Goal: Task Accomplishment & Management: Complete application form

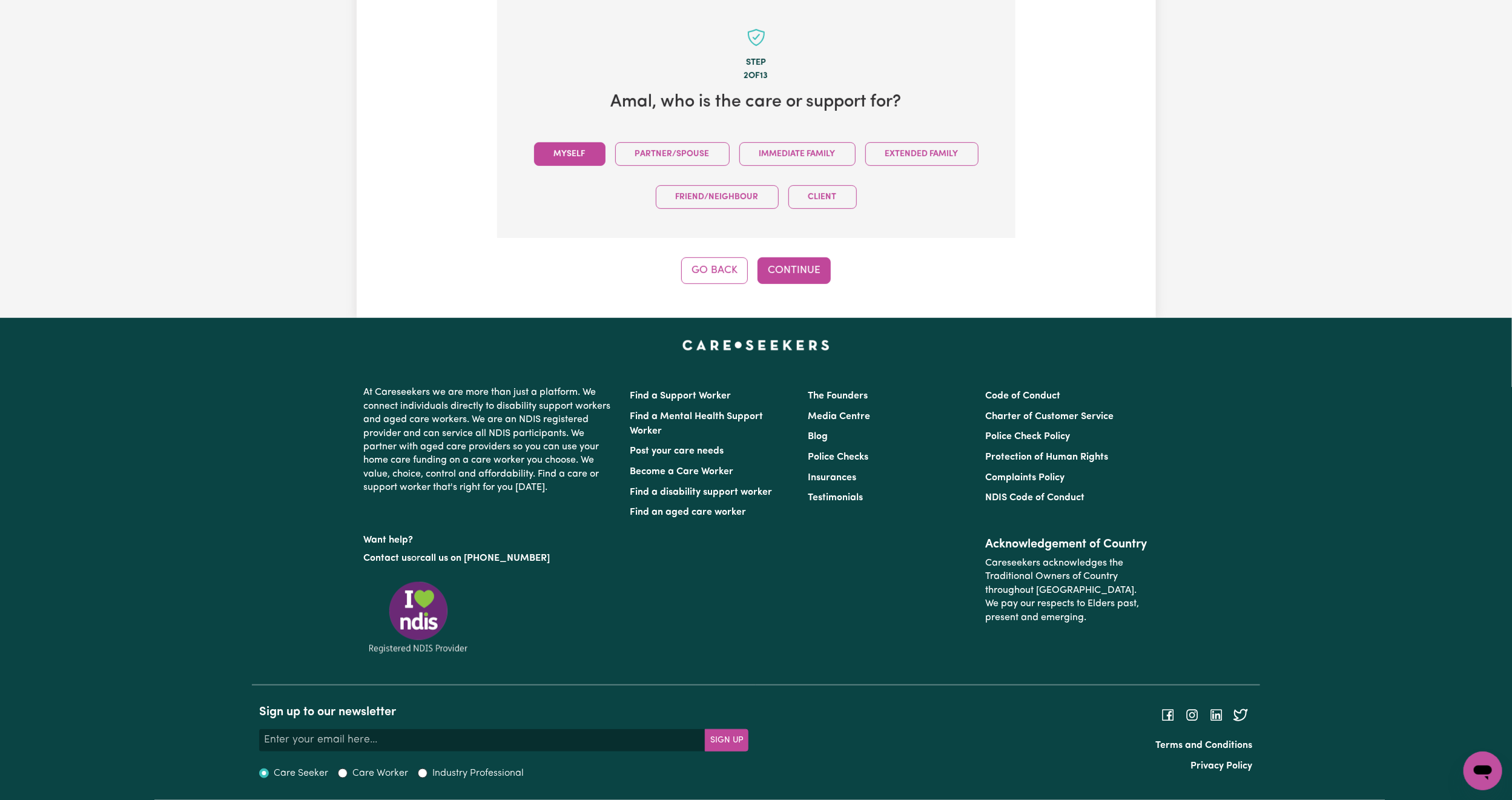
click at [563, 158] on button "Myself" at bounding box center [570, 154] width 71 height 24
click at [784, 273] on button "Continue" at bounding box center [794, 270] width 73 height 26
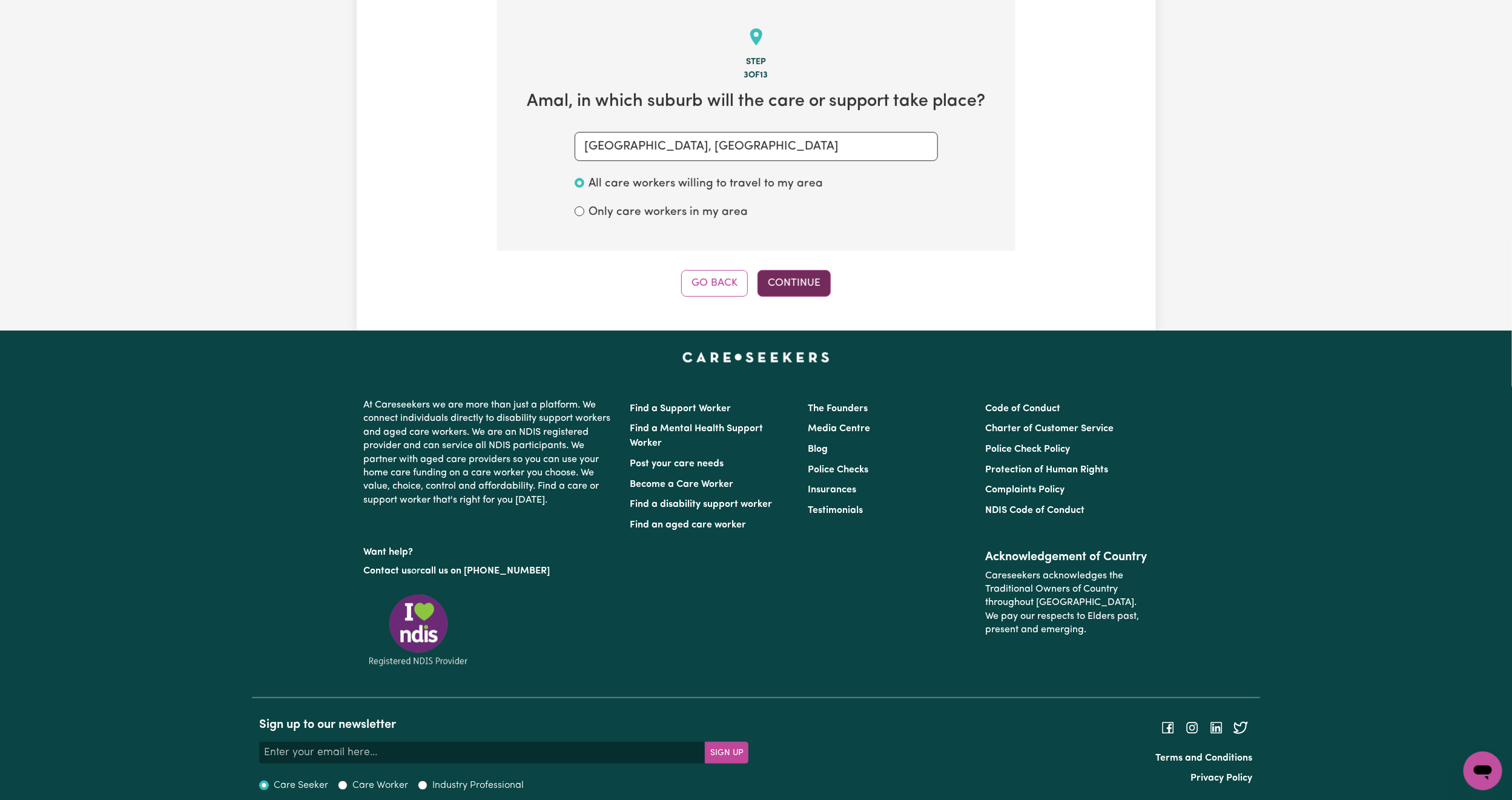
click at [793, 276] on button "Continue" at bounding box center [794, 283] width 73 height 26
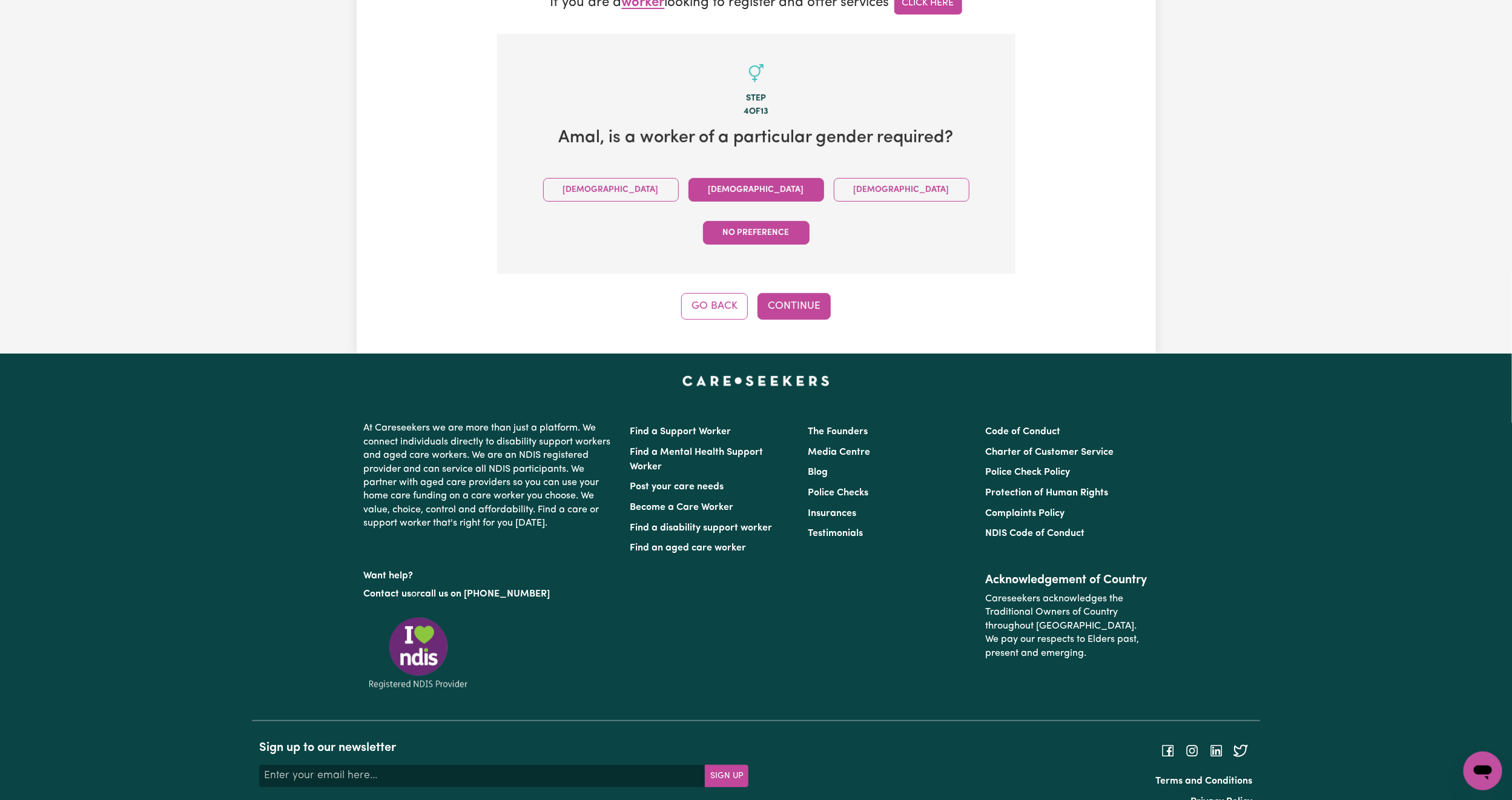
click at [689, 184] on button "[DEMOGRAPHIC_DATA]" at bounding box center [757, 190] width 136 height 24
click at [800, 293] on button "Continue" at bounding box center [794, 306] width 73 height 26
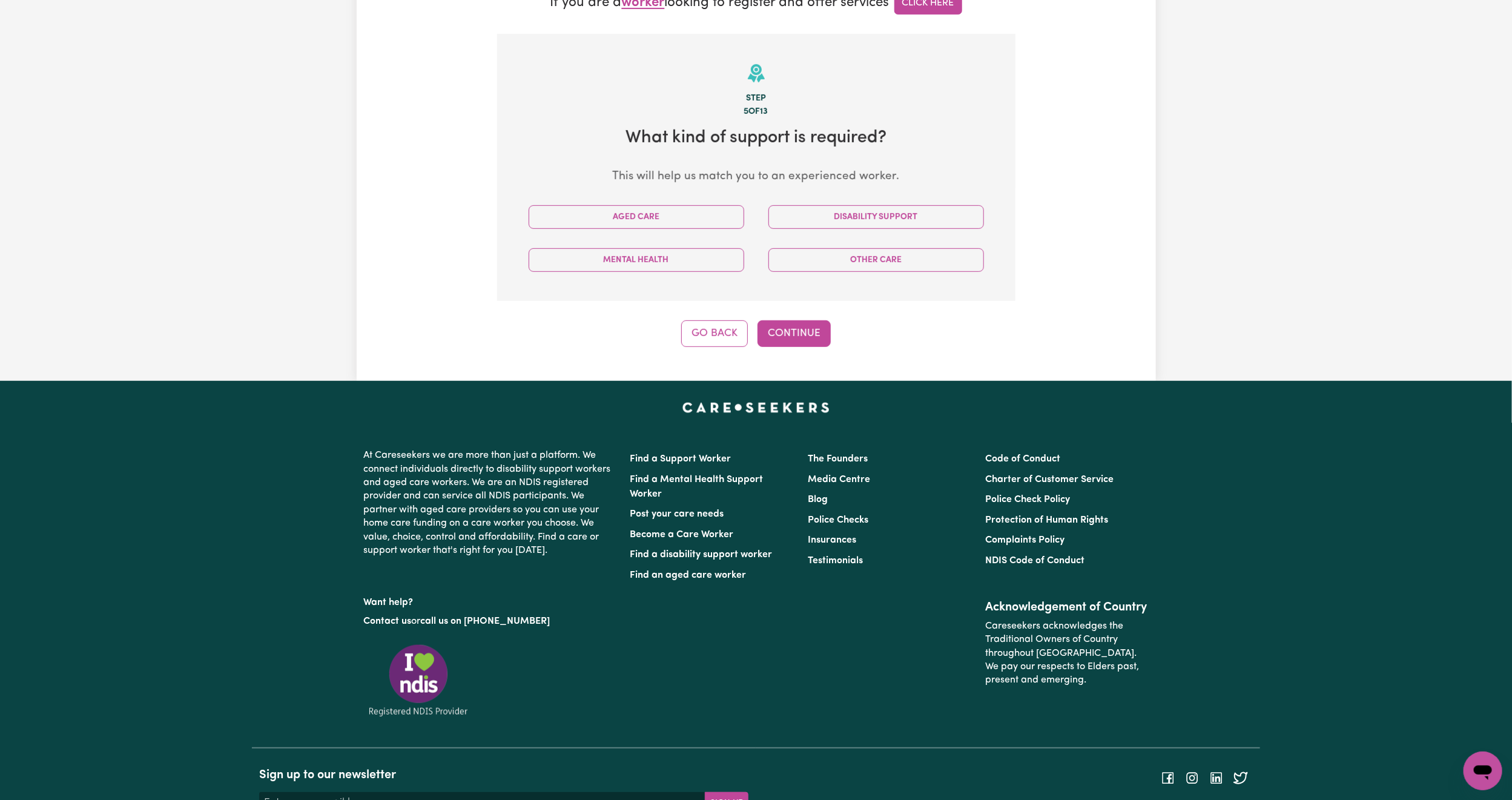
scroll to position [383, 0]
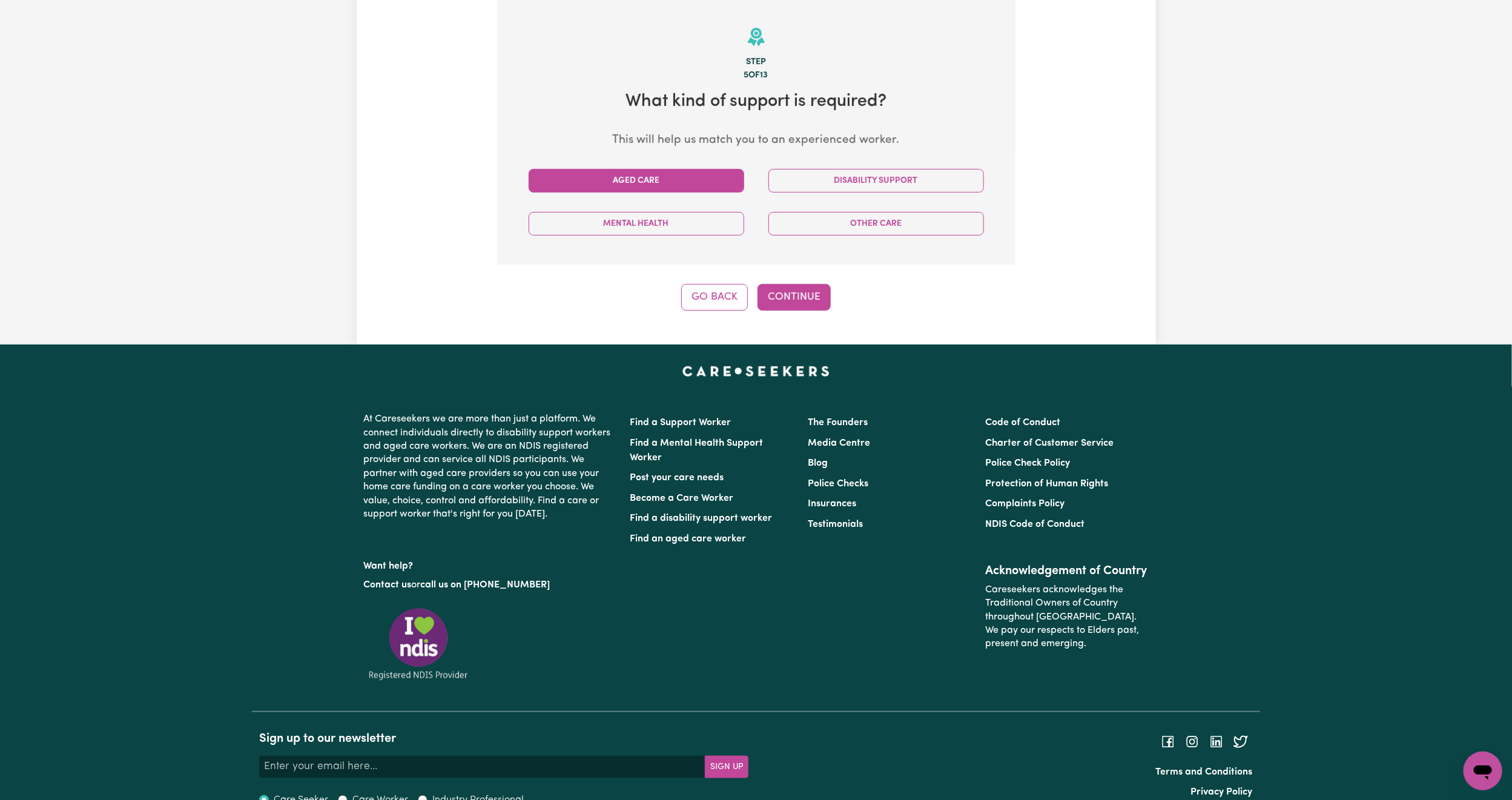
click at [651, 172] on button "Aged Care" at bounding box center [636, 181] width 216 height 24
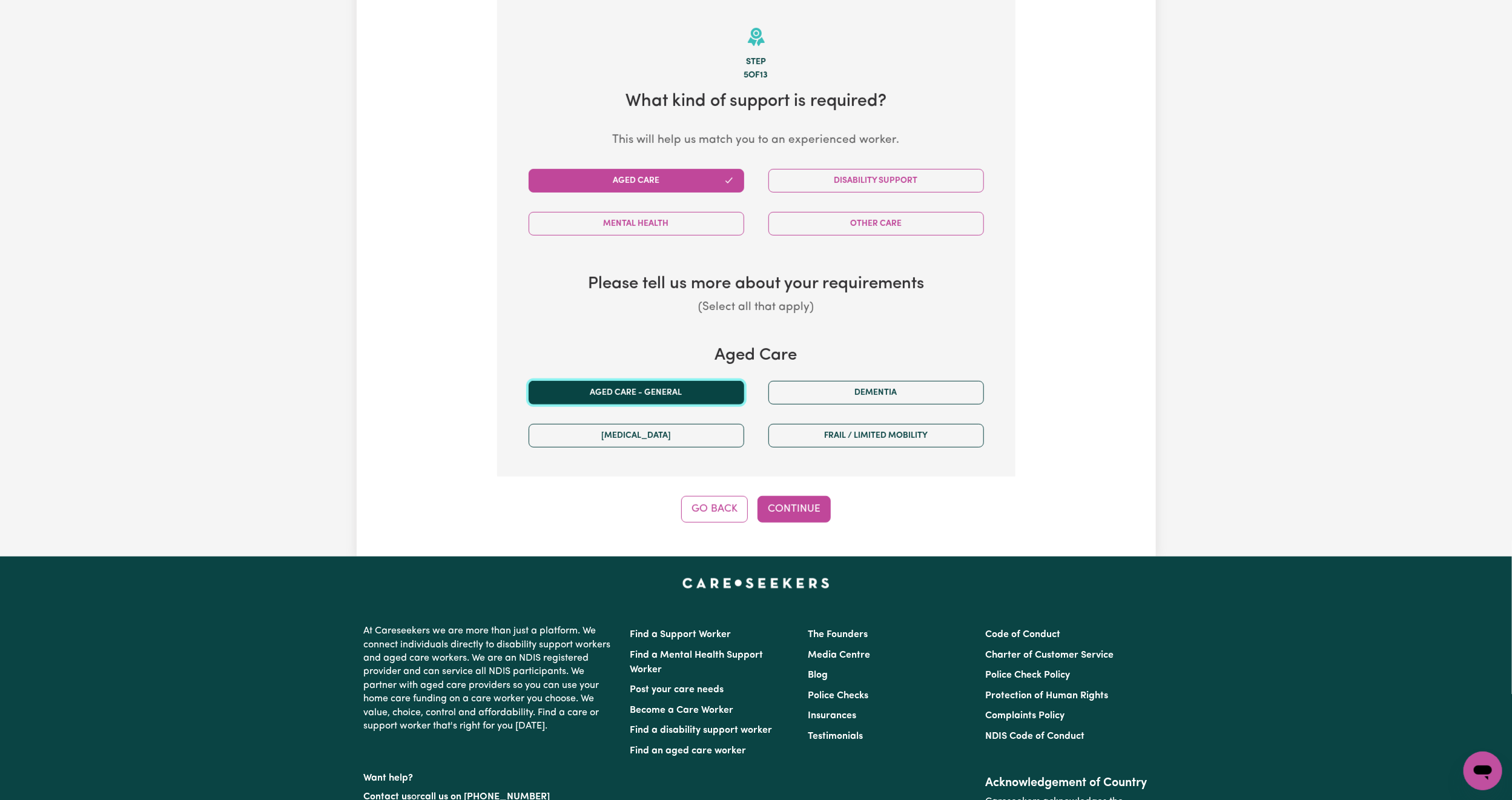
click at [634, 394] on button "Aged care - General" at bounding box center [636, 393] width 216 height 24
click at [803, 505] on button "Continue" at bounding box center [794, 509] width 73 height 26
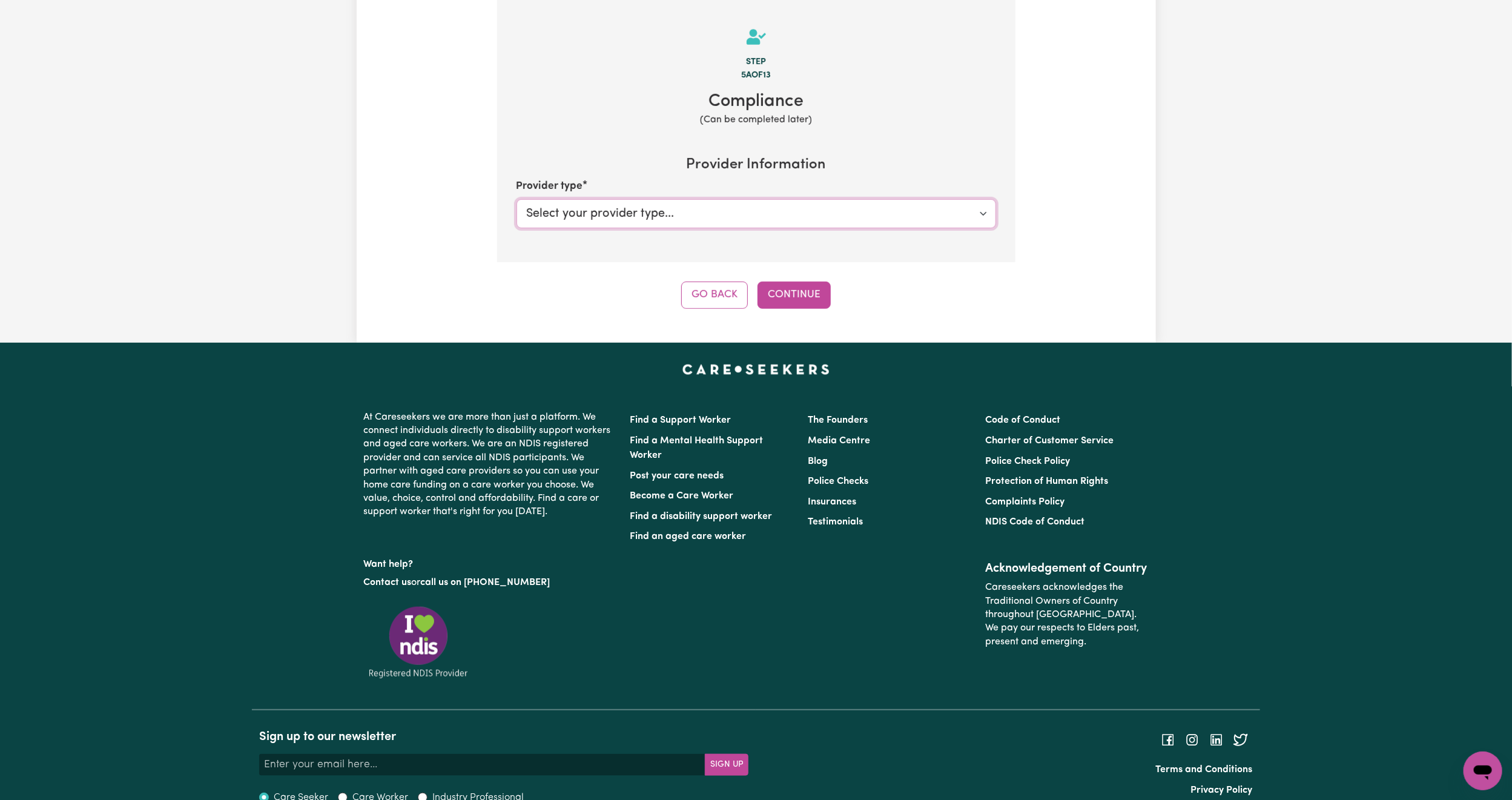
click at [705, 211] on select "Select your provider type... Privately Aged Care / Home Care Package" at bounding box center [757, 214] width 480 height 29
select select "AGED_HOME_CARE"
click at [517, 201] on select "Select your provider type... Privately Aged Care / Home Care Package" at bounding box center [757, 214] width 480 height 29
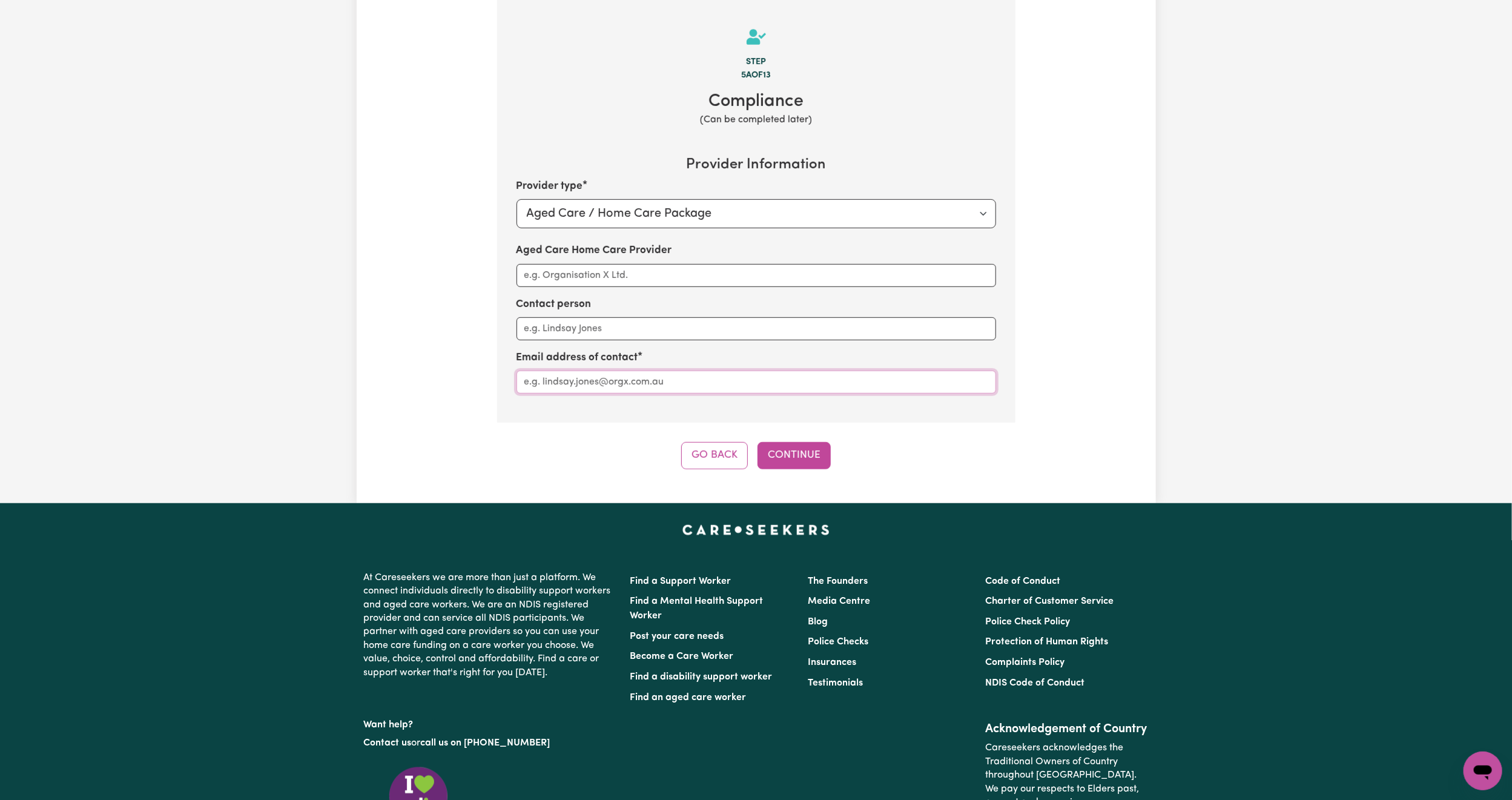
click at [590, 378] on input "Aged Care Home Care Provider" at bounding box center [757, 382] width 480 height 23
type input "homemade"
click at [606, 280] on input "Aged Care Home Care Provider" at bounding box center [757, 275] width 480 height 23
type input "Homemade"
click at [822, 468] on button "Continue" at bounding box center [794, 455] width 73 height 26
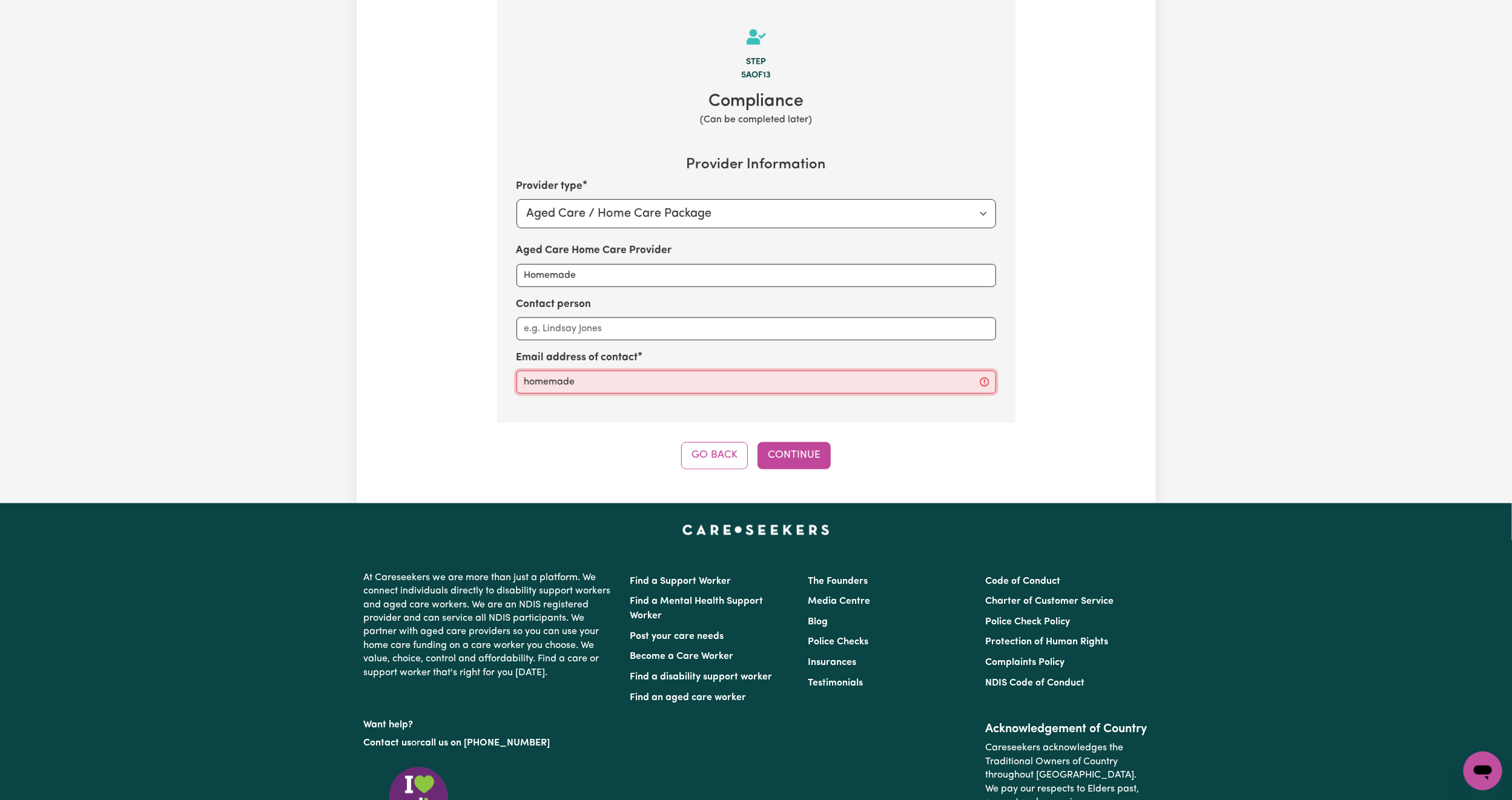
click at [739, 389] on input "homemade" at bounding box center [757, 382] width 480 height 23
click at [669, 380] on input "homemade" at bounding box center [757, 382] width 480 height 23
paste input "[EMAIL_ADDRESS][DOMAIN_NAME]"
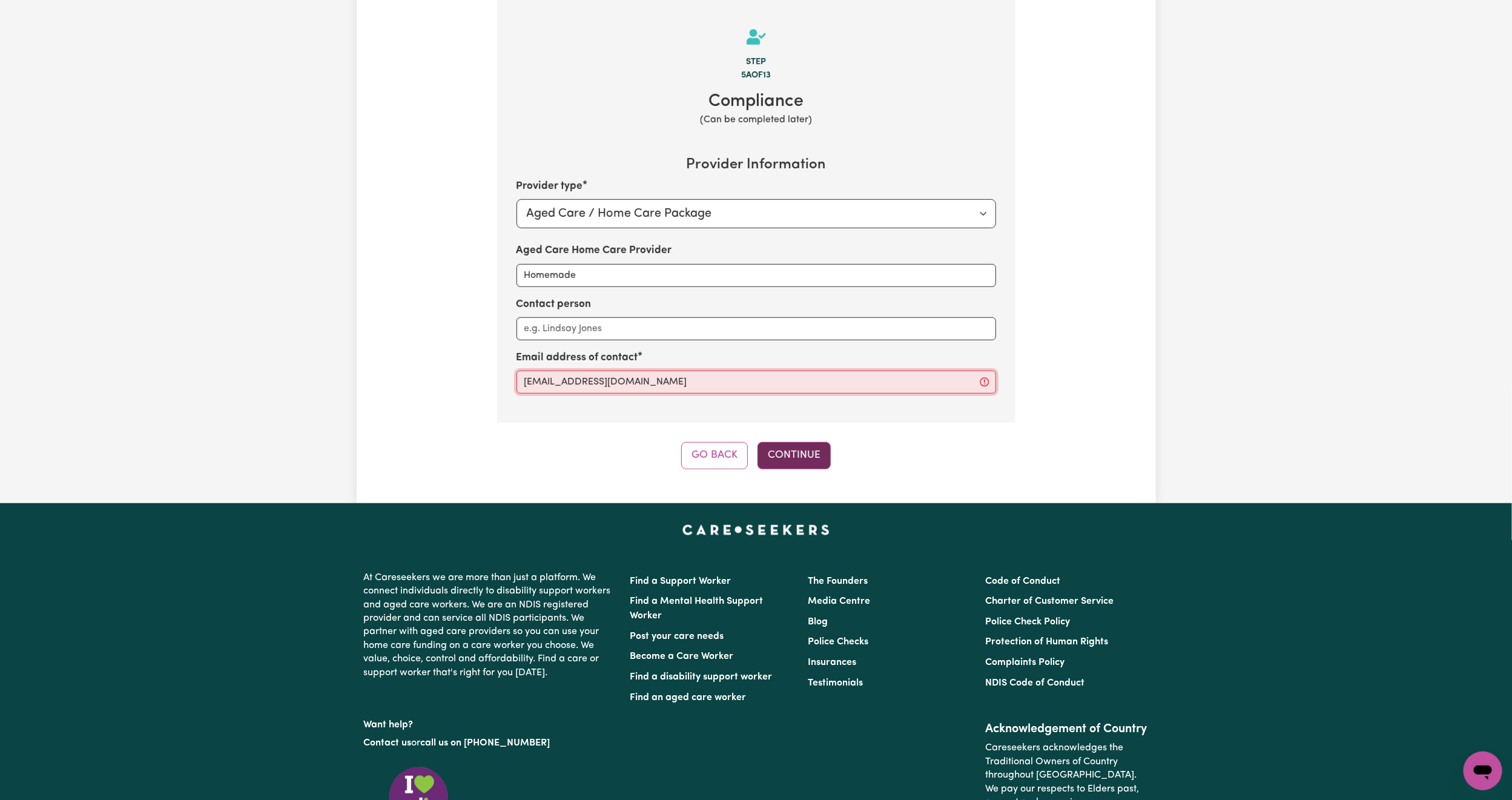
type input "[EMAIL_ADDRESS][DOMAIN_NAME]"
click at [795, 458] on button "Continue" at bounding box center [794, 455] width 73 height 26
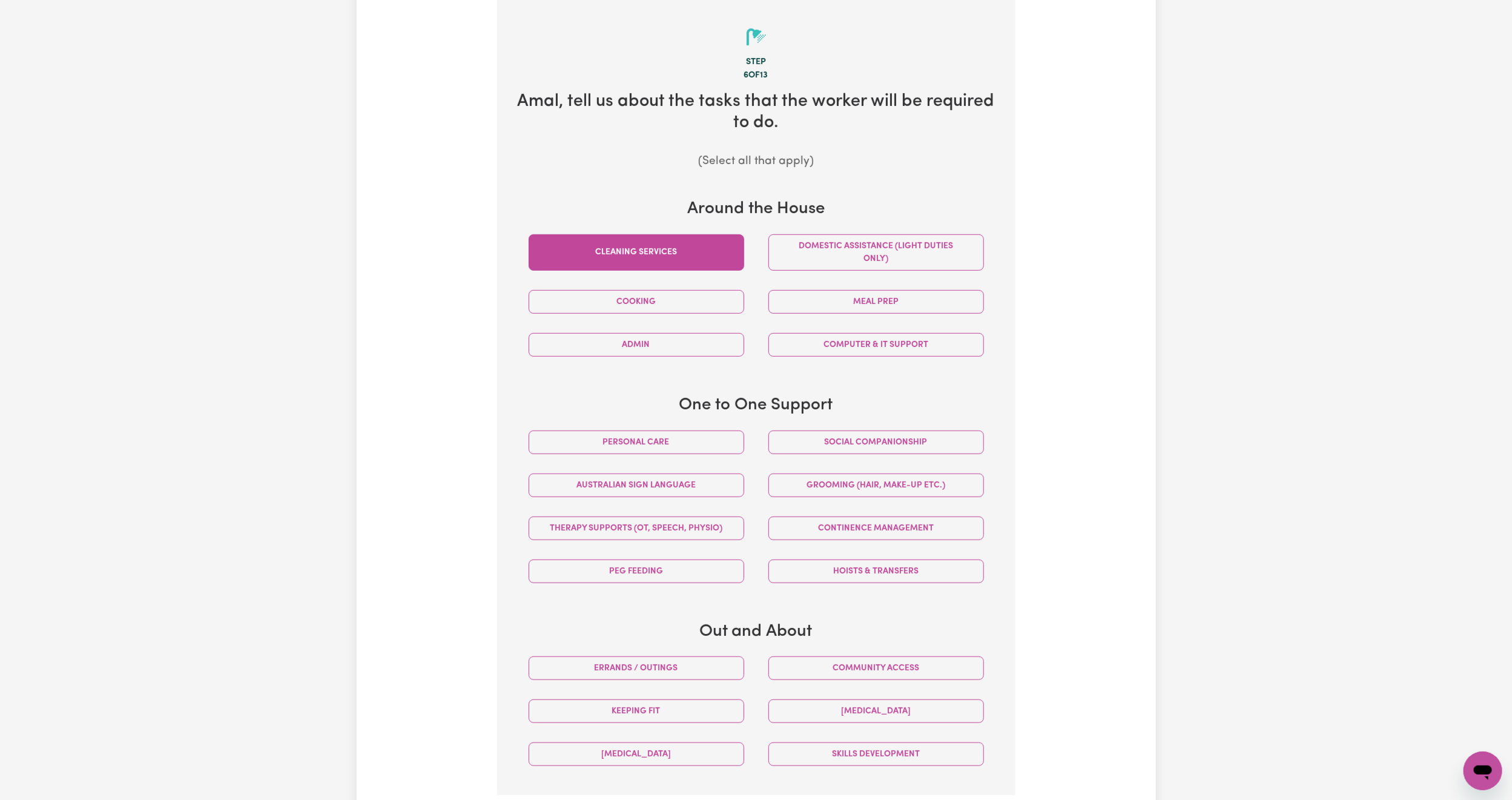
click at [658, 251] on button "Cleaning services" at bounding box center [636, 252] width 216 height 36
click at [859, 252] on button "Domestic assistance (light duties only)" at bounding box center [876, 252] width 216 height 36
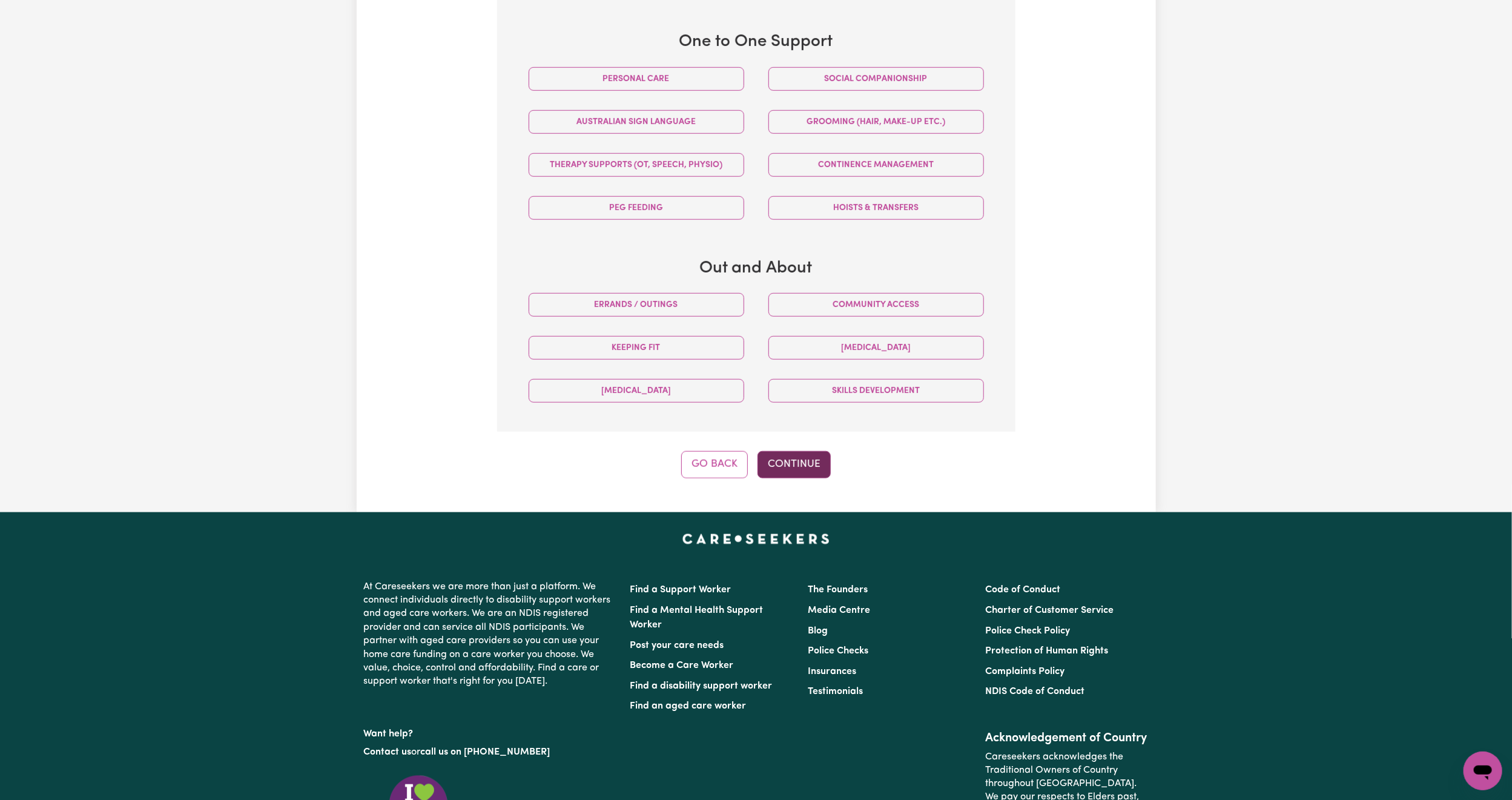
click at [798, 470] on button "Continue" at bounding box center [794, 464] width 73 height 26
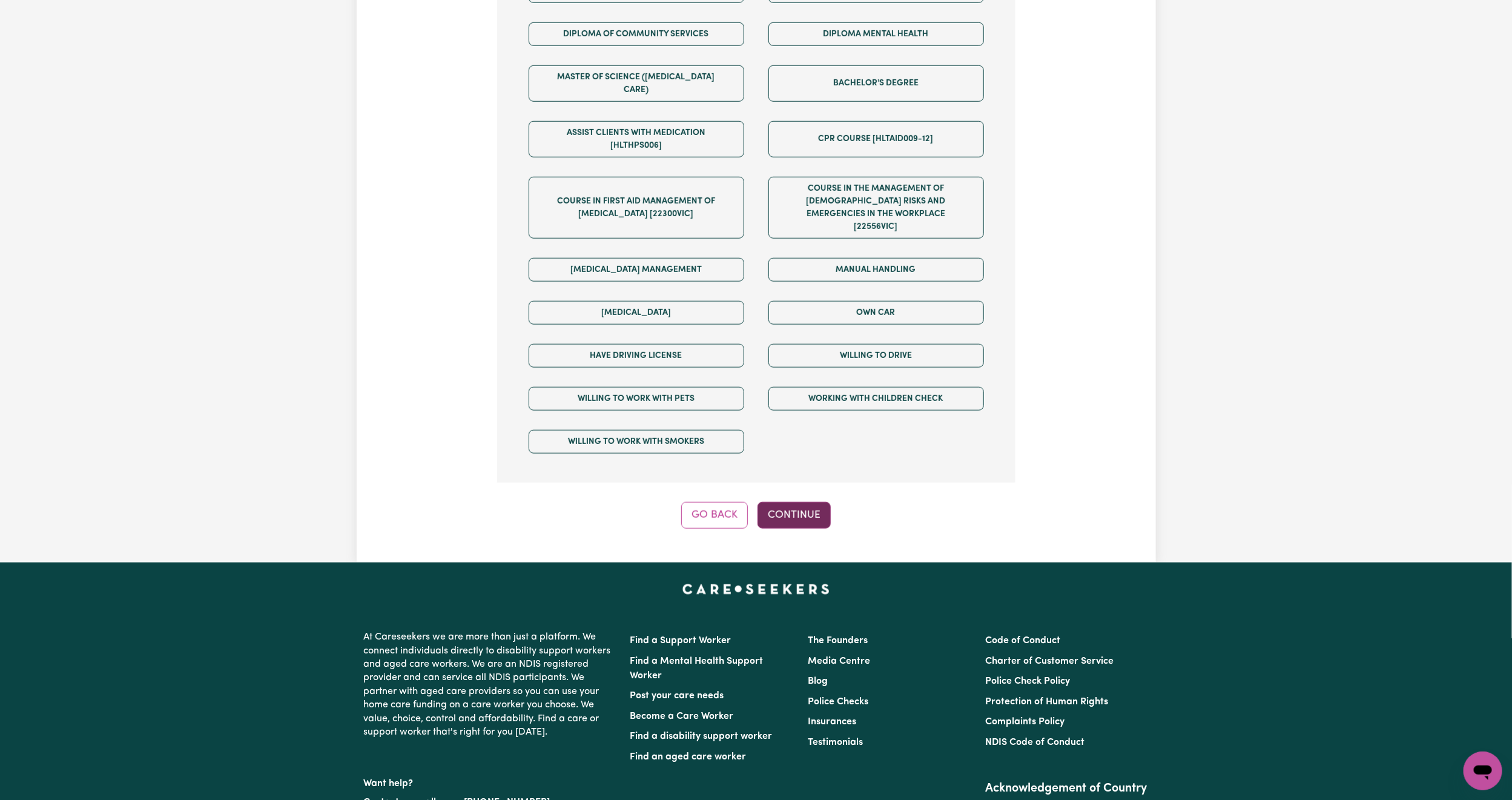
click at [763, 502] on button "Continue" at bounding box center [794, 515] width 73 height 26
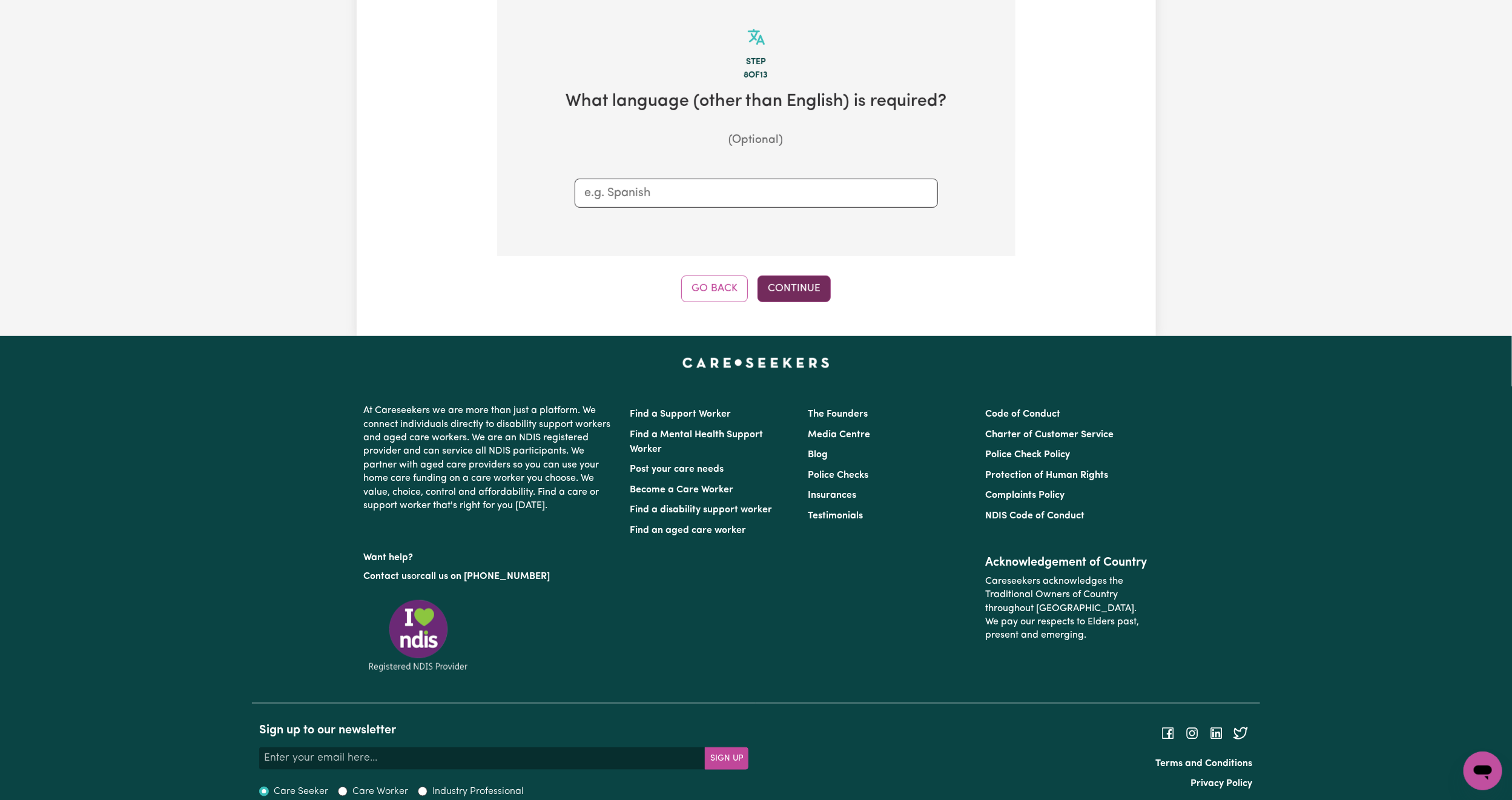
click at [803, 296] on button "Continue" at bounding box center [794, 289] width 73 height 26
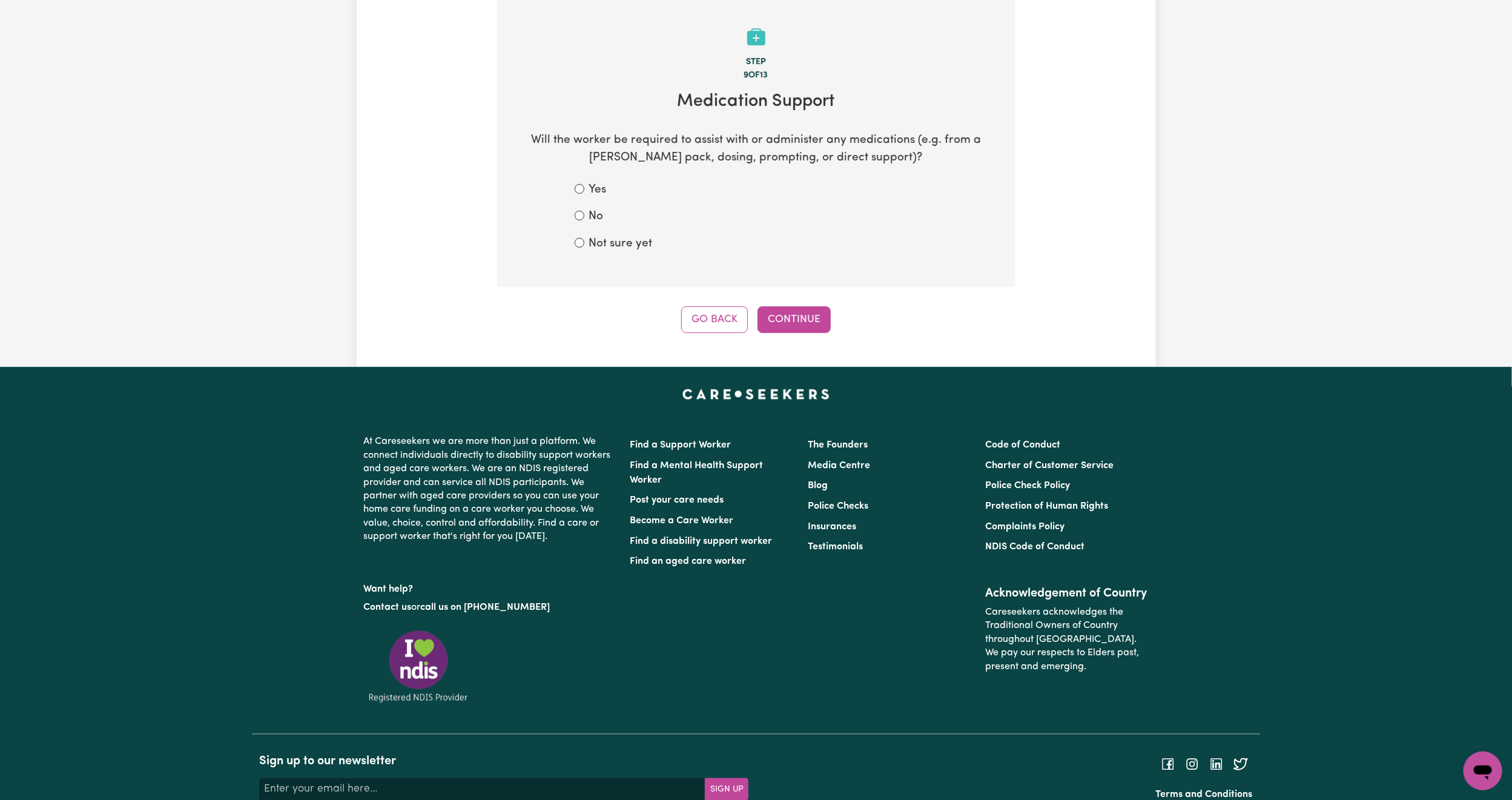
click at [613, 215] on div "No" at bounding box center [756, 217] width 363 height 17
click at [578, 218] on input "No" at bounding box center [579, 215] width 10 height 10
radio input "true"
click at [791, 317] on button "Continue" at bounding box center [794, 319] width 73 height 26
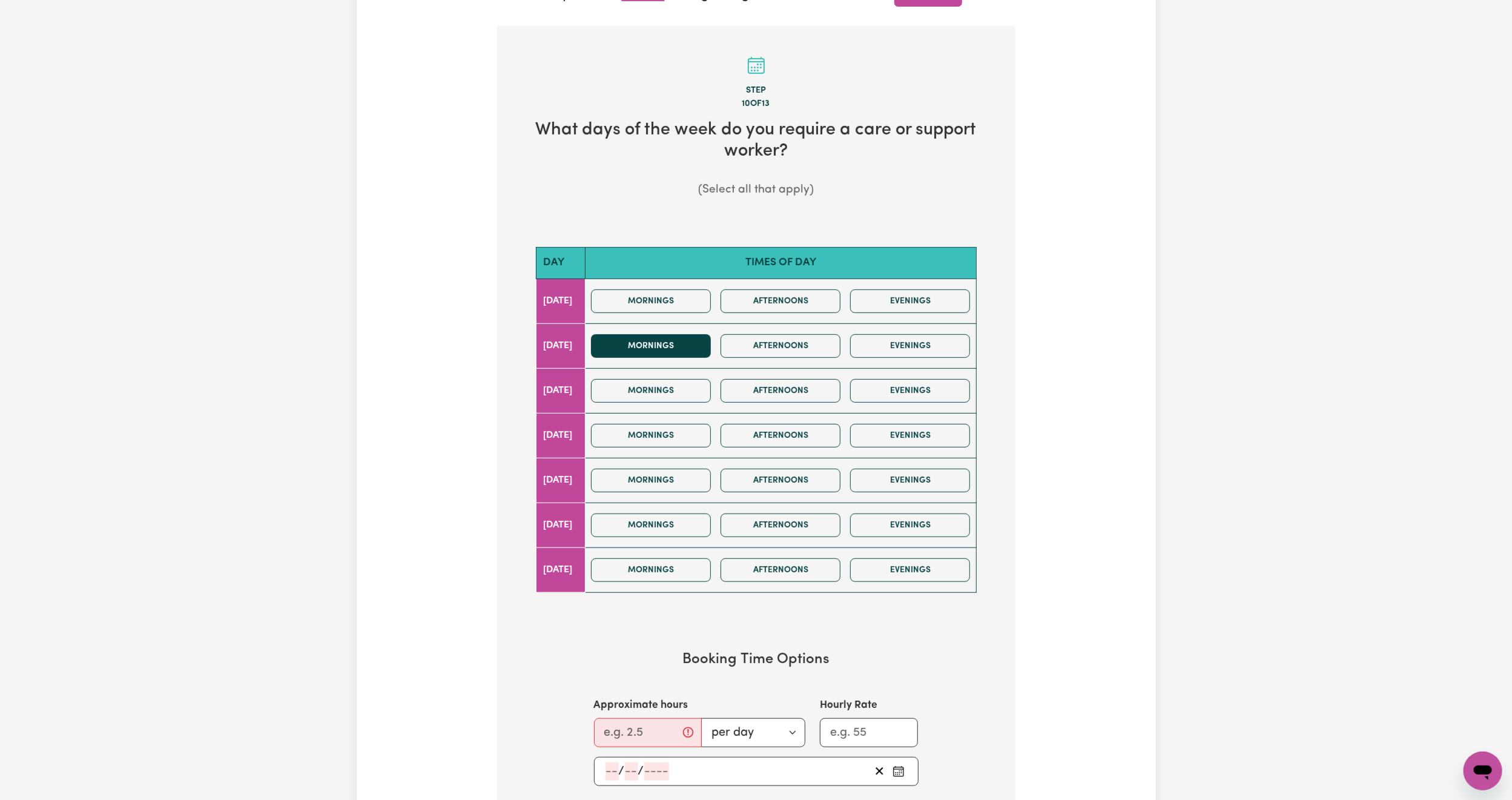
scroll to position [363, 0]
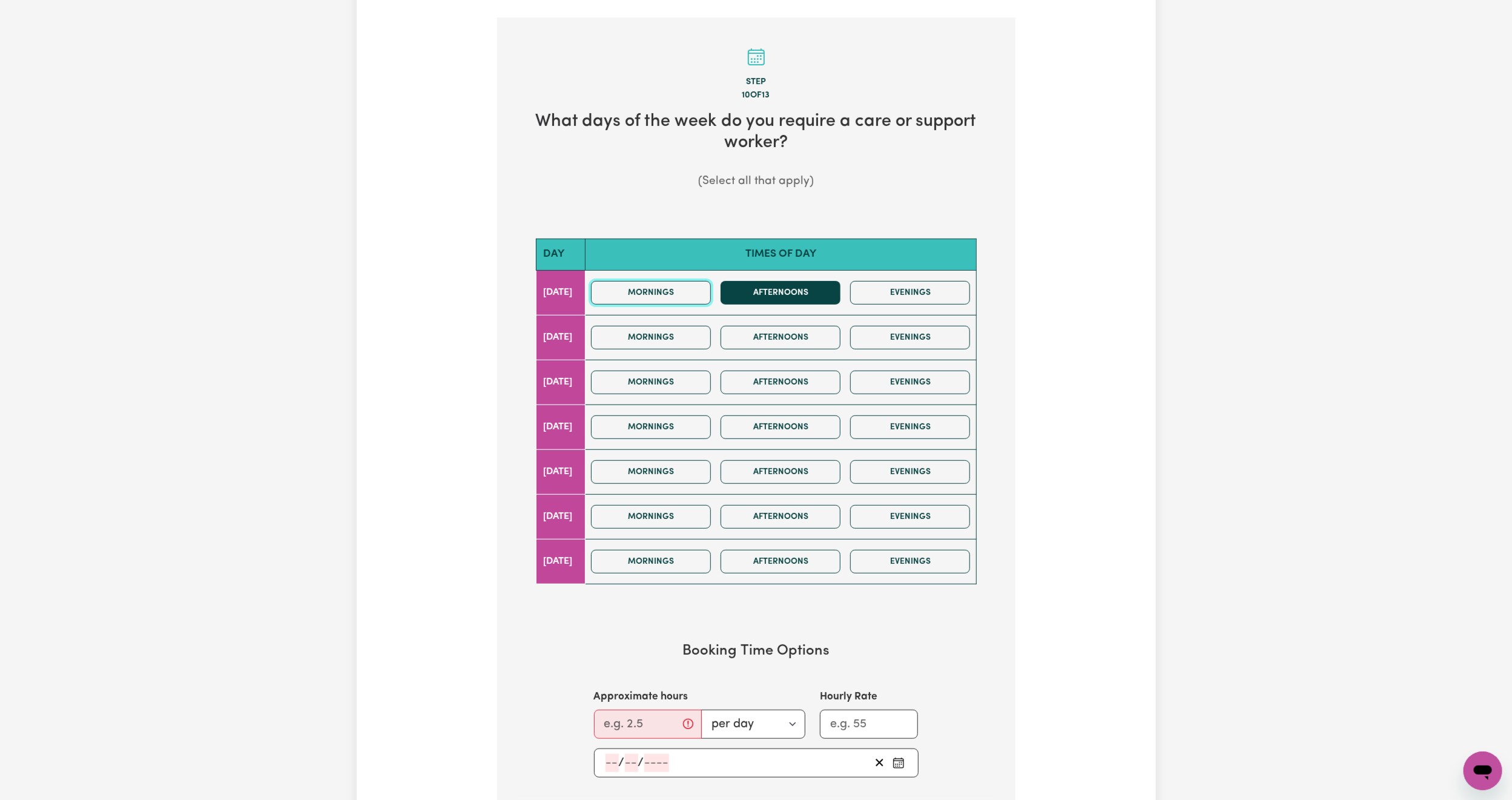
drag, startPoint x: 689, startPoint y: 287, endPoint x: 748, endPoint y: 301, distance: 60.6
click at [695, 291] on button "Mornings" at bounding box center [651, 293] width 120 height 24
click at [753, 301] on button "Afternoons" at bounding box center [780, 293] width 120 height 24
drag, startPoint x: 692, startPoint y: 335, endPoint x: 800, endPoint y: 356, distance: 110.0
click at [696, 339] on button "Mornings" at bounding box center [651, 337] width 120 height 24
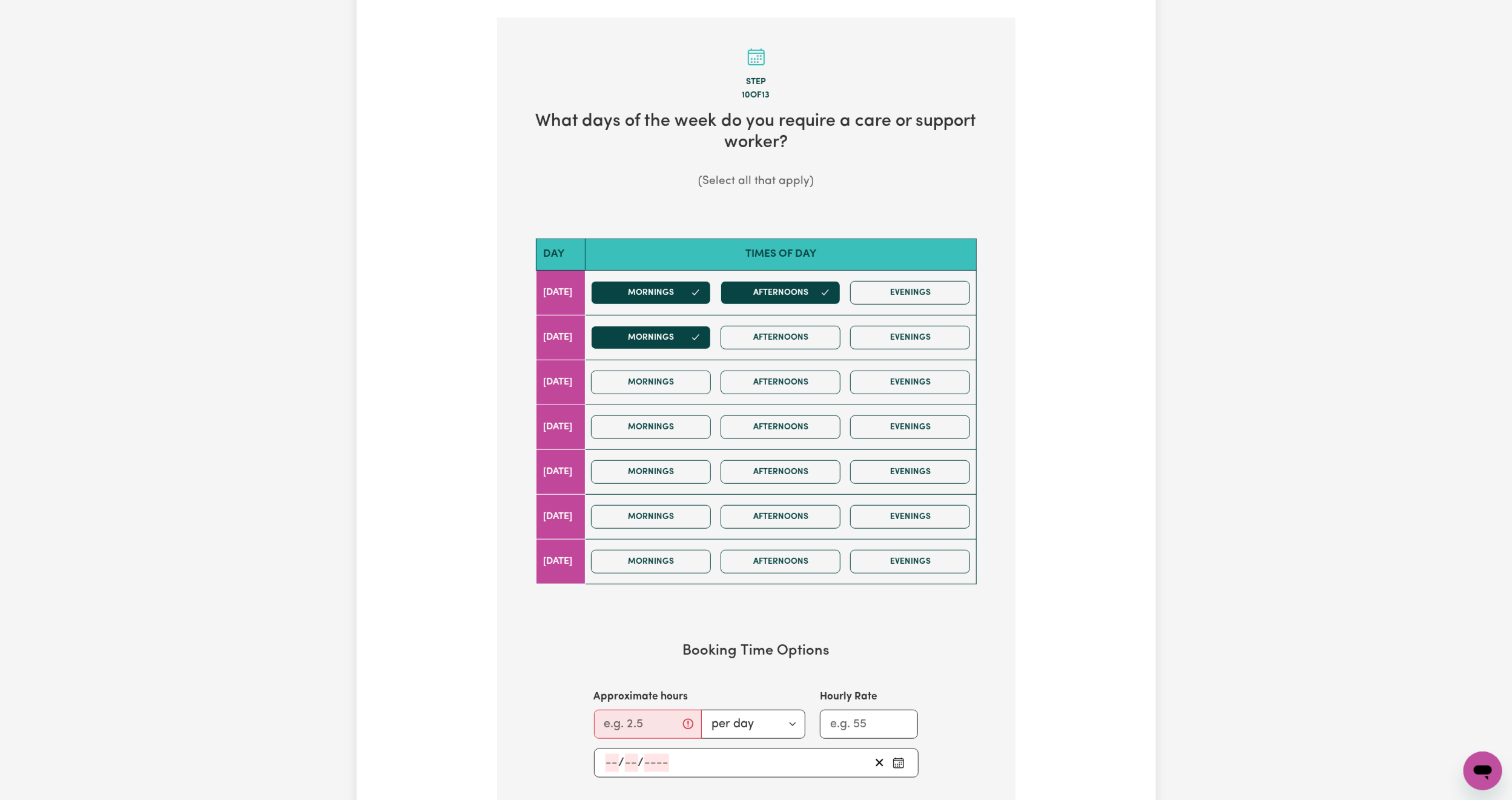
click at [802, 355] on div "Mornings Afternoons Evenings" at bounding box center [780, 337] width 389 height 43
click at [795, 348] on button "Afternoons" at bounding box center [780, 337] width 120 height 24
click at [695, 421] on button "Mornings" at bounding box center [651, 427] width 120 height 24
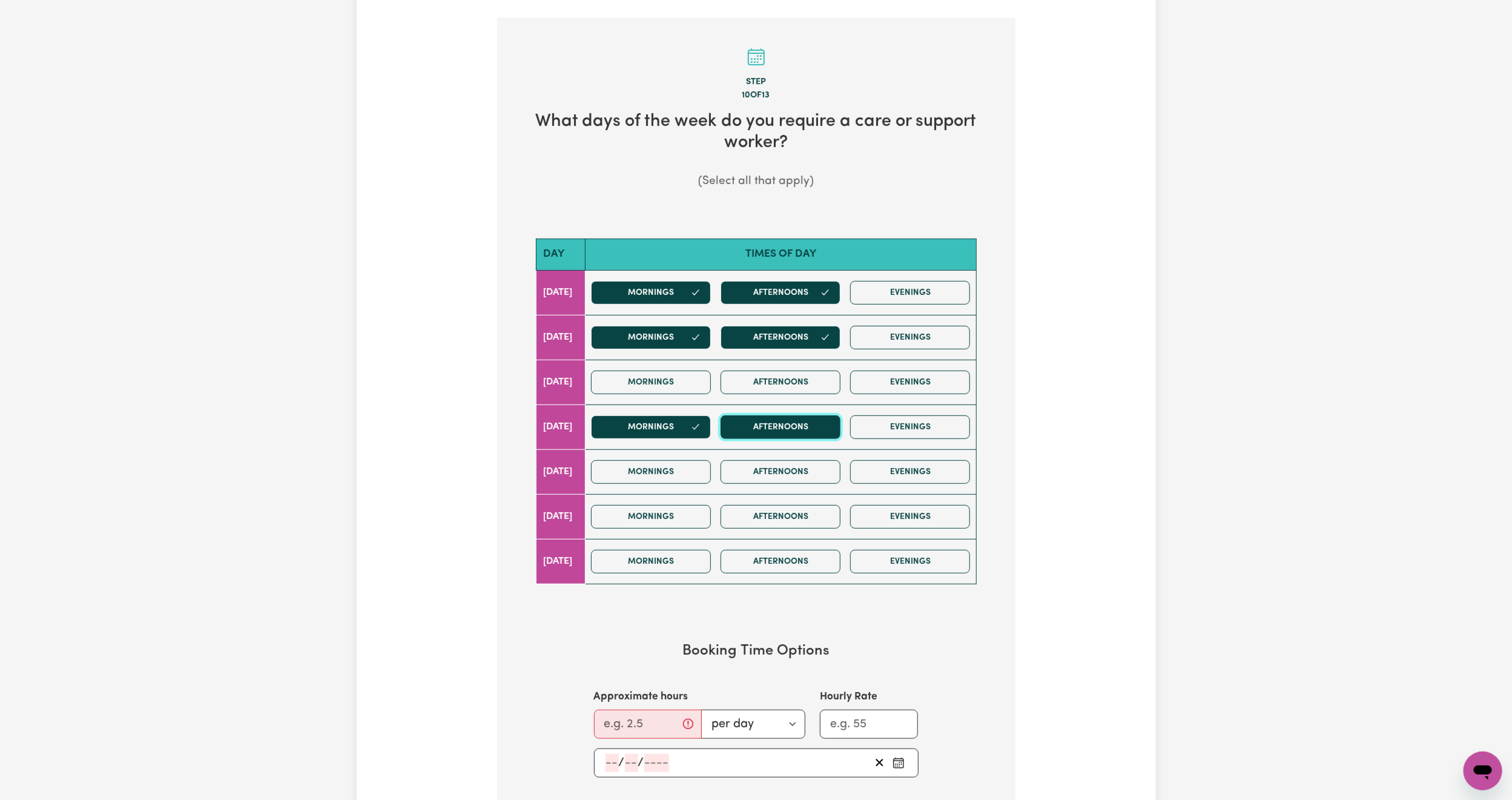
click at [778, 438] on button "Afternoons" at bounding box center [780, 427] width 120 height 24
click at [711, 483] on button "Mornings" at bounding box center [651, 472] width 120 height 24
click at [777, 483] on button "Afternoons" at bounding box center [780, 472] width 120 height 24
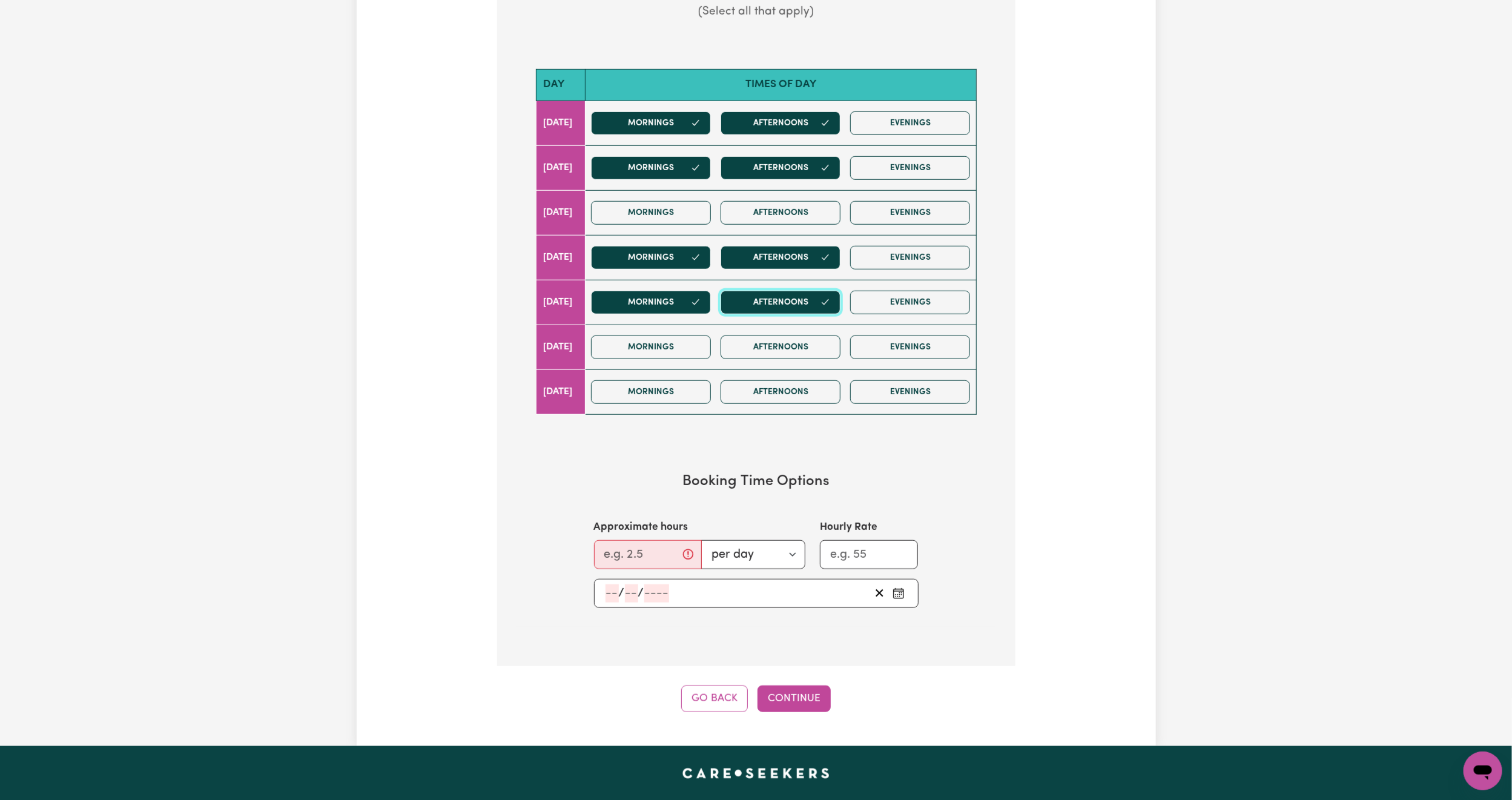
scroll to position [545, 0]
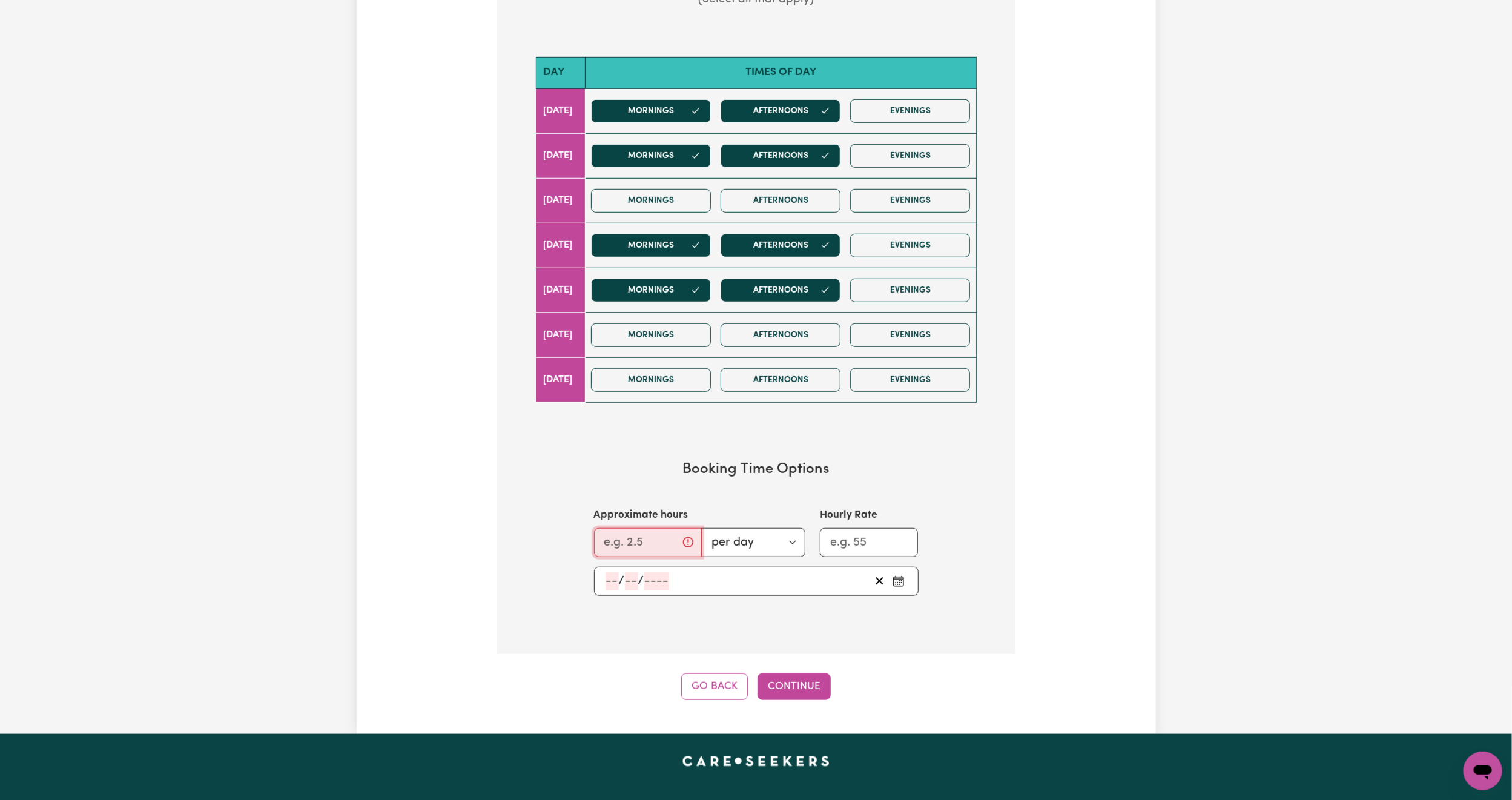
click at [644, 546] on input "Approximate hours" at bounding box center [648, 542] width 108 height 29
type input "2"
click at [862, 549] on input "Hourly Rate" at bounding box center [869, 542] width 98 height 29
type input "50"
click at [734, 587] on div "/ /" at bounding box center [737, 581] width 266 height 18
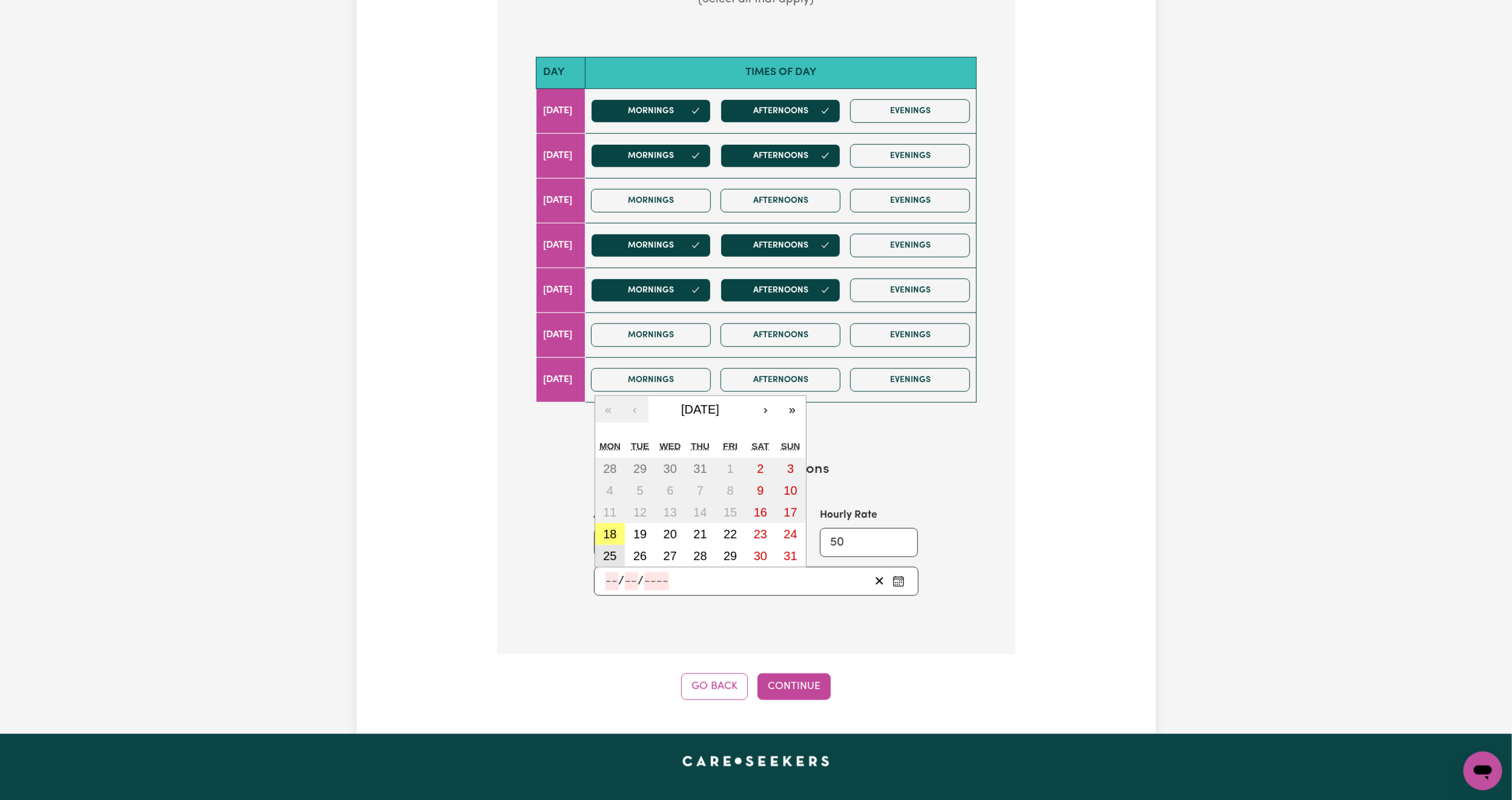
click at [613, 558] on abbr "25" at bounding box center [610, 555] width 13 height 13
type input "[DATE]"
type input "25"
type input "8"
type input "2025"
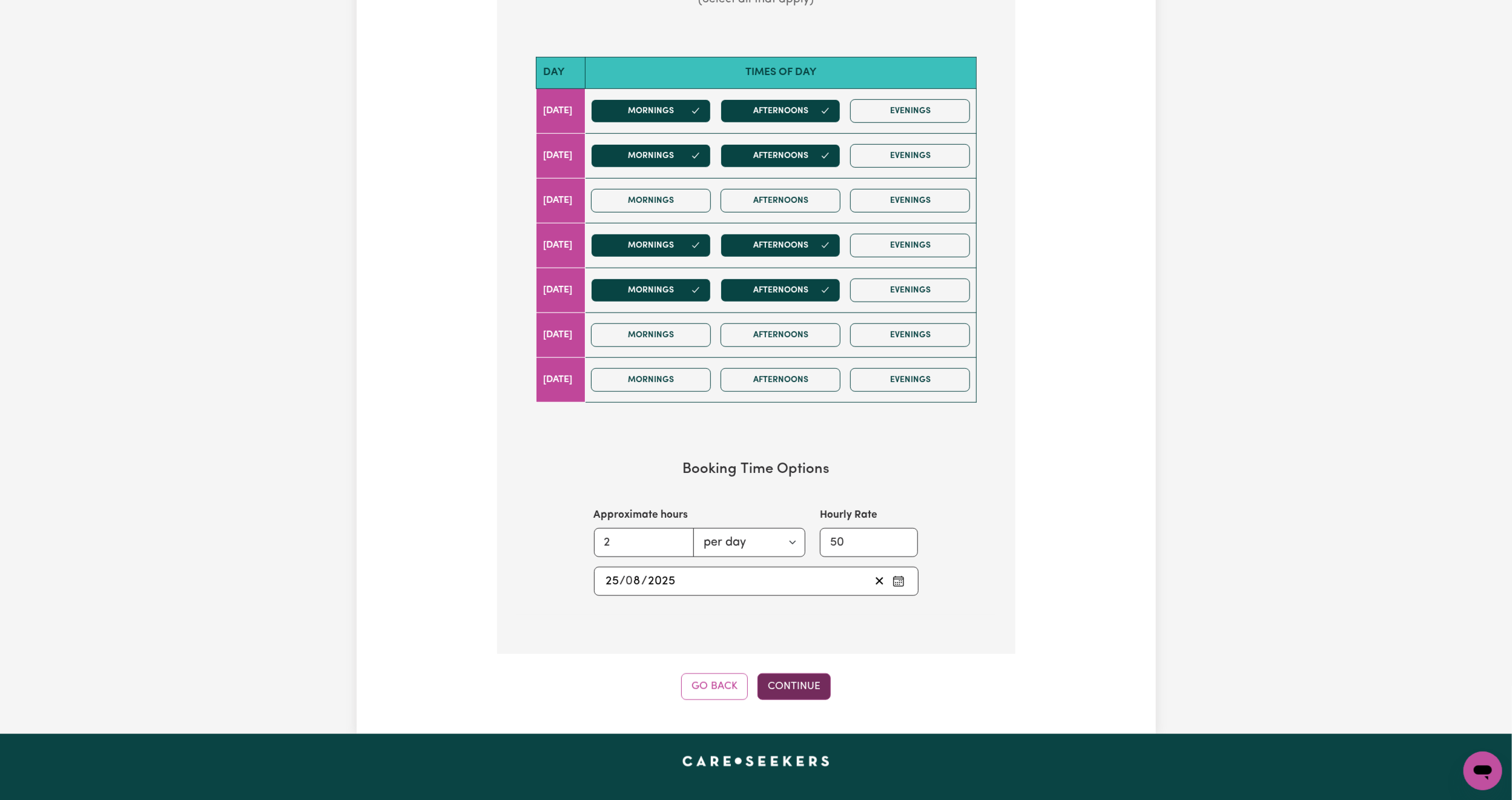
click at [789, 698] on button "Continue" at bounding box center [794, 686] width 73 height 26
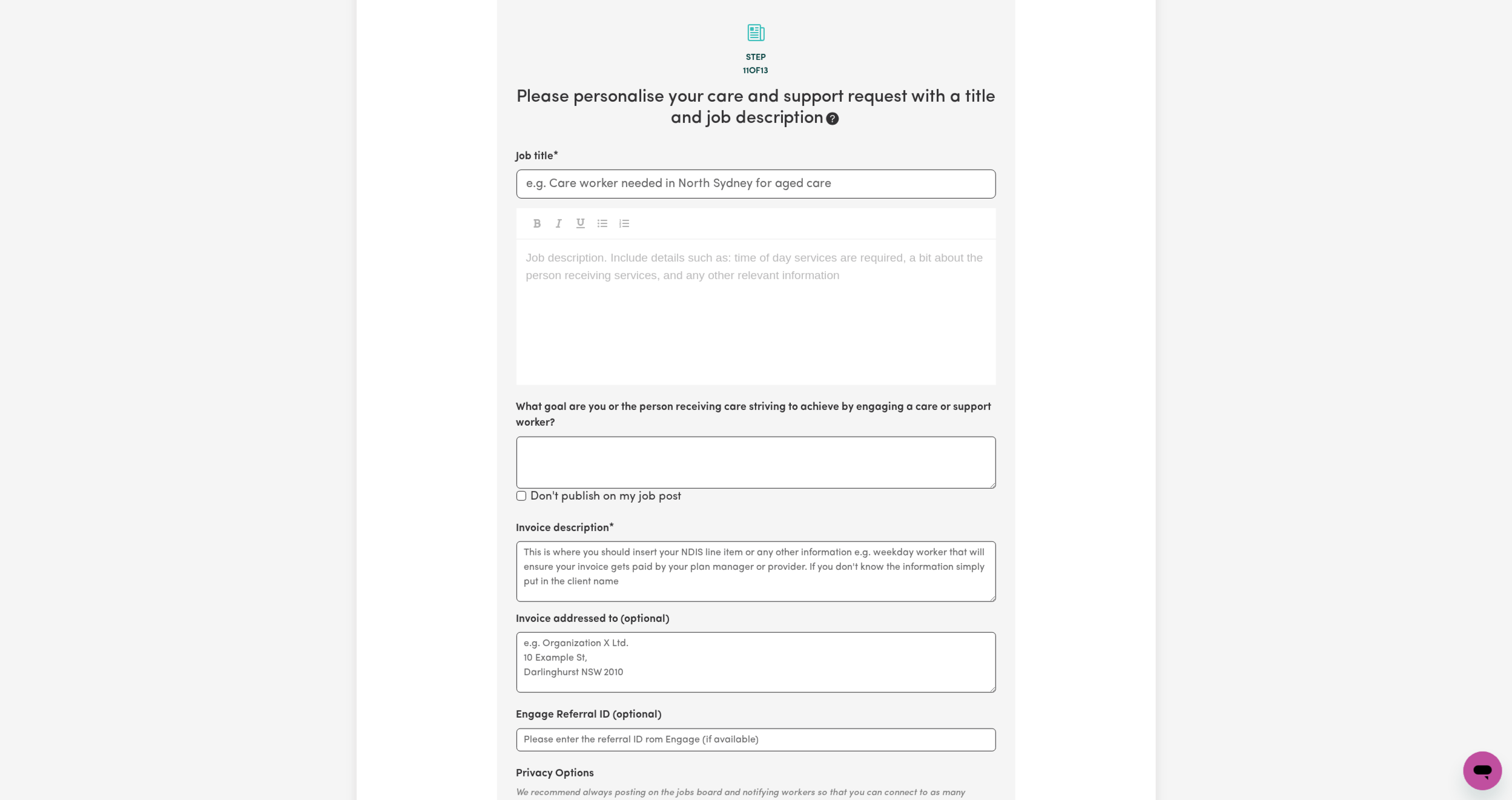
scroll to position [383, 0]
click at [631, 190] on input "Job title" at bounding box center [757, 188] width 480 height 29
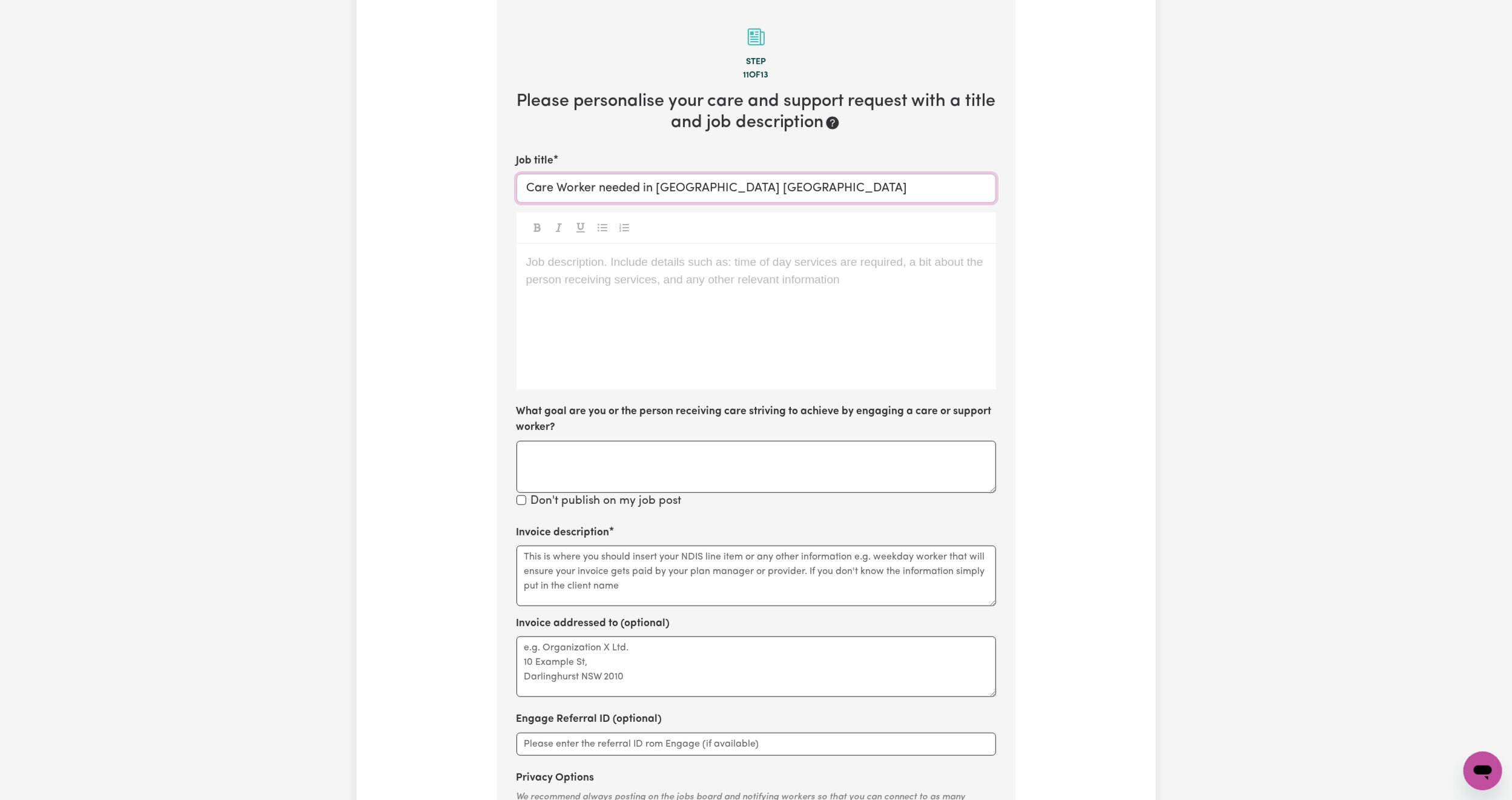
click at [565, 195] on input "Care Worker needed in [GEOGRAPHIC_DATA] [GEOGRAPHIC_DATA]" at bounding box center [757, 188] width 480 height 29
type input "Care worker needed in [GEOGRAPHIC_DATA] [GEOGRAPHIC_DATA]"
click at [601, 324] on div "Job description. Include details such as: time of day services are required, a …" at bounding box center [757, 317] width 480 height 145
click at [783, 272] on p "We are looking for a support worker to assist" at bounding box center [757, 262] width 460 height 17
click at [764, 266] on span "We are looking for a support worker to assist with domestic assistance and clea…" at bounding box center [750, 271] width 446 height 30
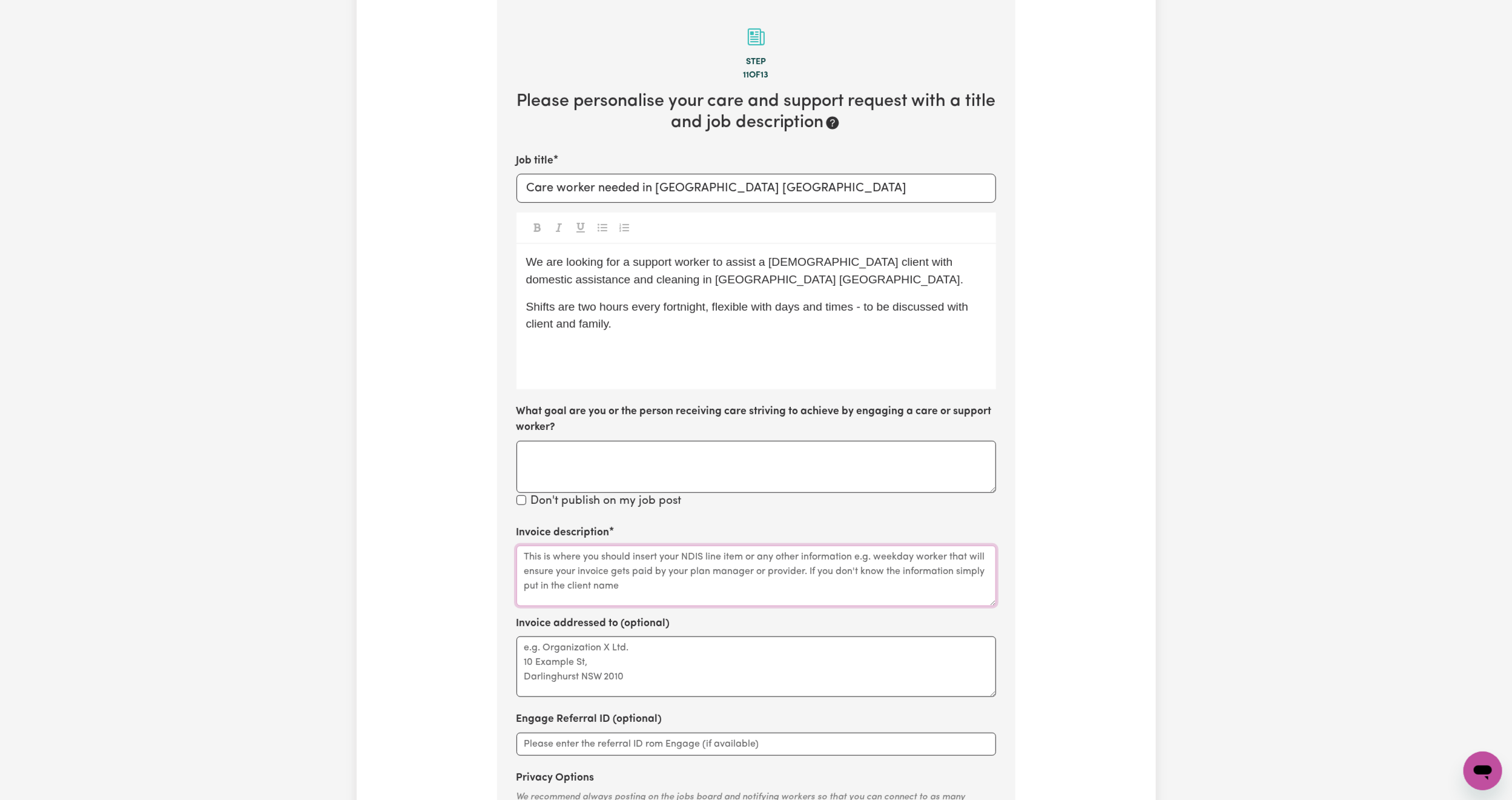
click at [582, 570] on textarea "Invoice description" at bounding box center [757, 576] width 480 height 60
type textarea "n/a"
click at [577, 360] on div "We are looking for a support worker to assist a [DEMOGRAPHIC_DATA] client with …" at bounding box center [757, 317] width 480 height 145
click at [656, 329] on p "Shifts are two hours every fortnight, flexible with days and times - to be disc…" at bounding box center [757, 316] width 460 height 35
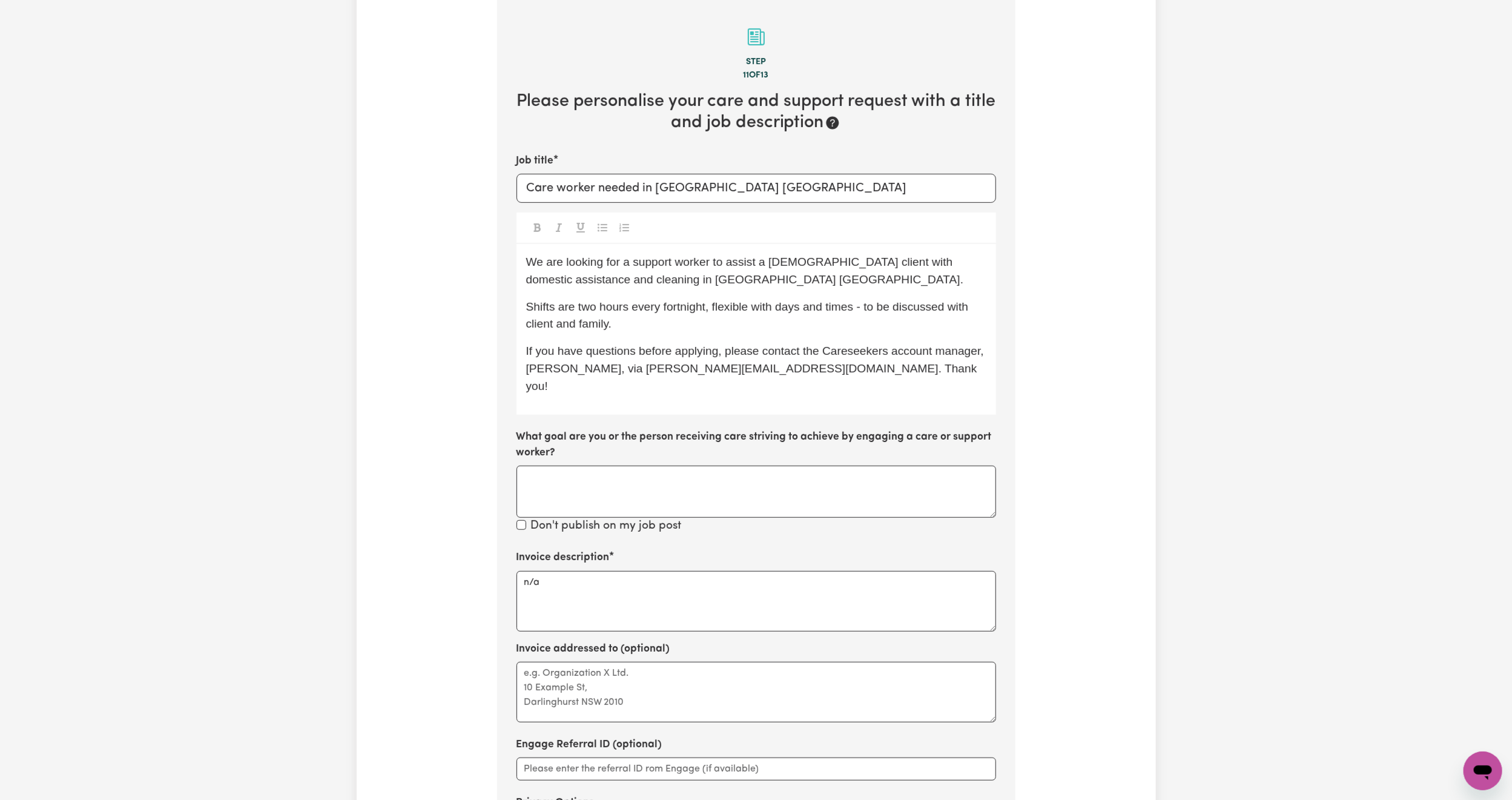
click at [647, 373] on span "If you have questions before applying, please contact the Careseekers account m…" at bounding box center [757, 368] width 461 height 48
click at [800, 371] on span "If you have questions before applying, please contact the Careseekers account m…" at bounding box center [757, 368] width 461 height 48
click at [824, 430] on label "What goal are you or the person receiving care striving to achieve by engaging …" at bounding box center [757, 445] width 480 height 32
click at [824, 465] on textarea "What goal are you or the person receiving care striving to achieve by engaging …" at bounding box center [757, 491] width 480 height 52
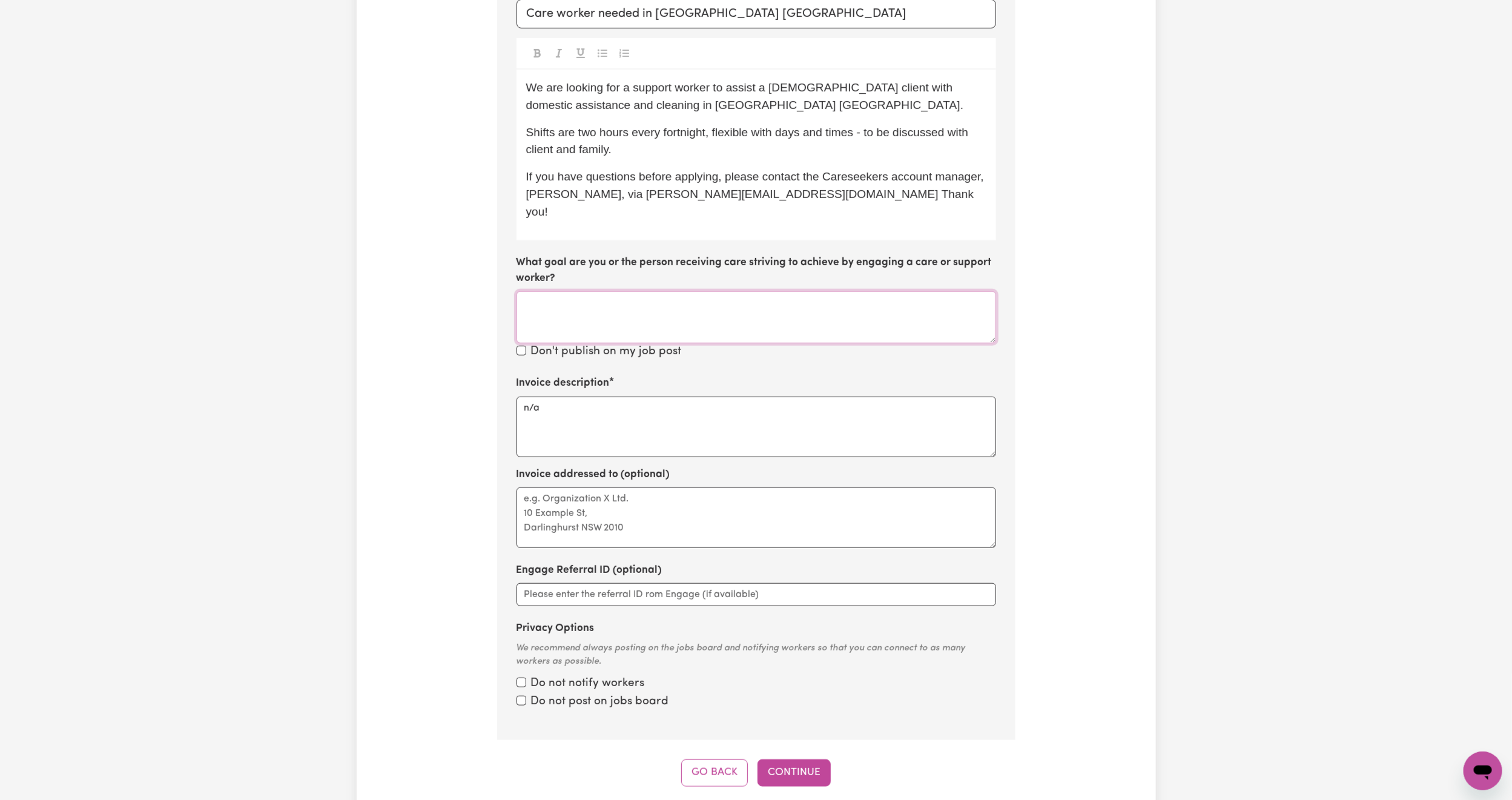
scroll to position [565, 0]
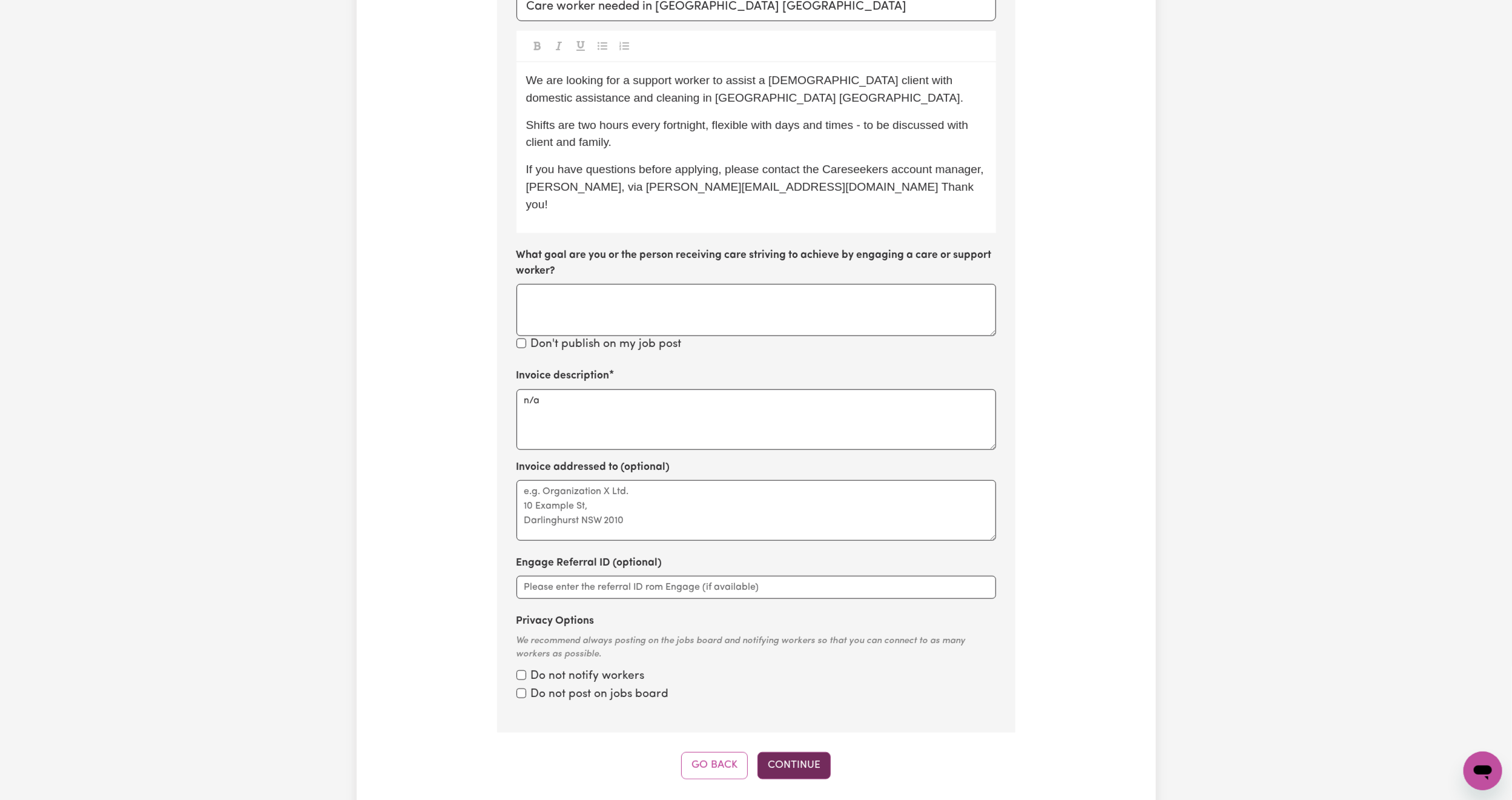
click at [795, 758] on button "Continue" at bounding box center [794, 765] width 73 height 26
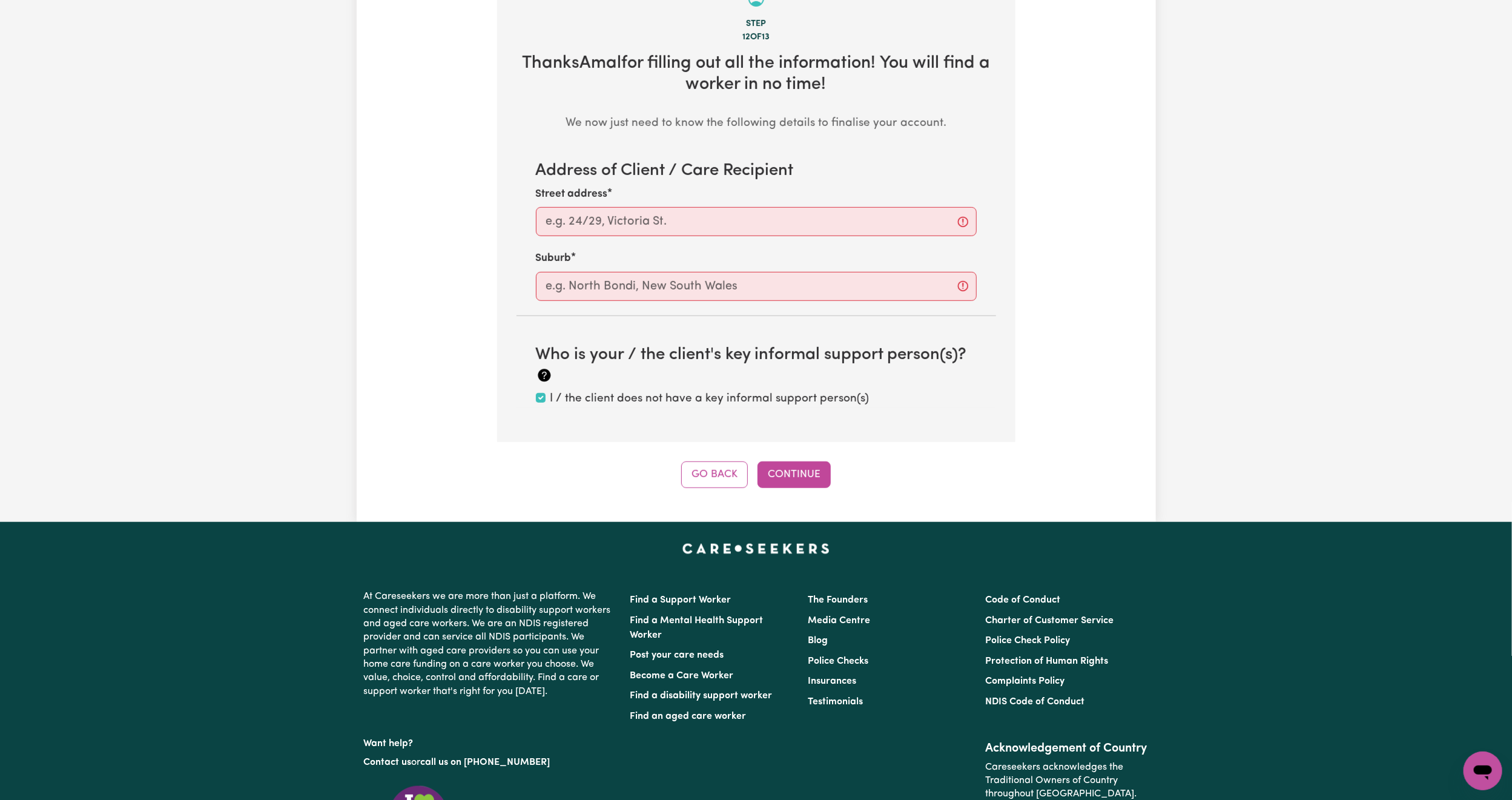
scroll to position [383, 0]
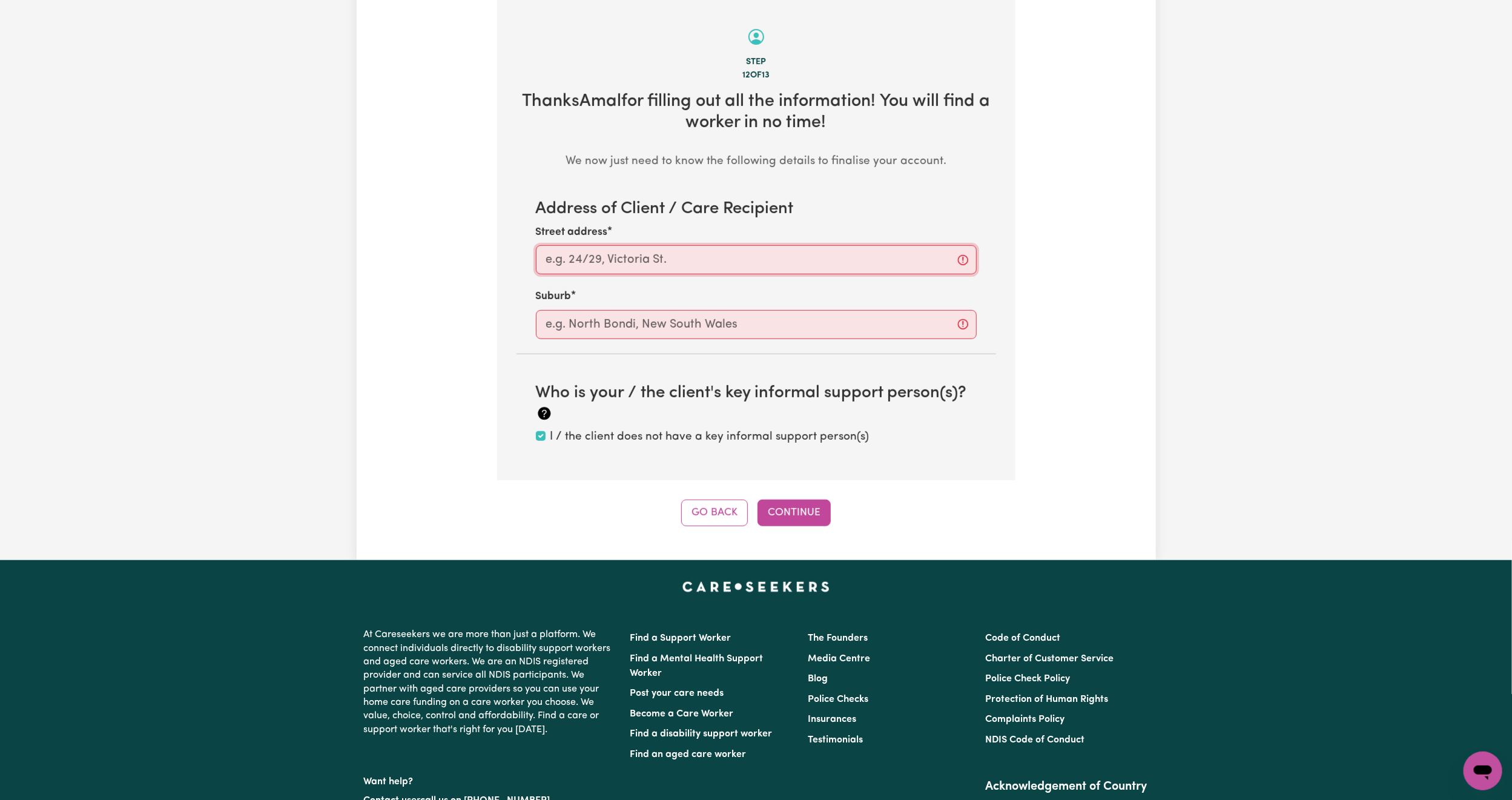
click at [687, 267] on input "Street address" at bounding box center [757, 260] width 441 height 29
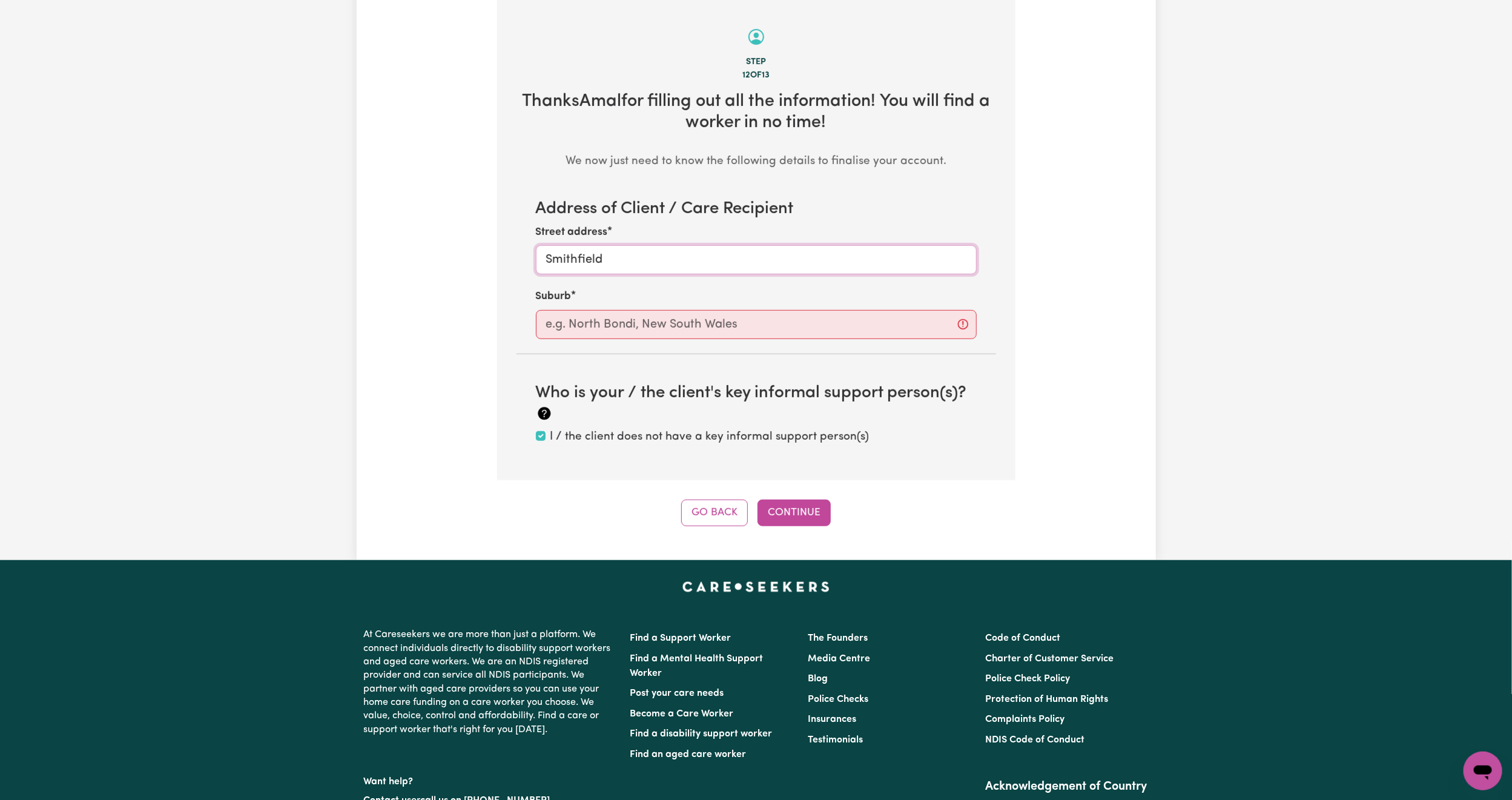
type input "Smithfield"
click at [701, 316] on input "text" at bounding box center [757, 325] width 441 height 29
type input "[PERSON_NAME]"
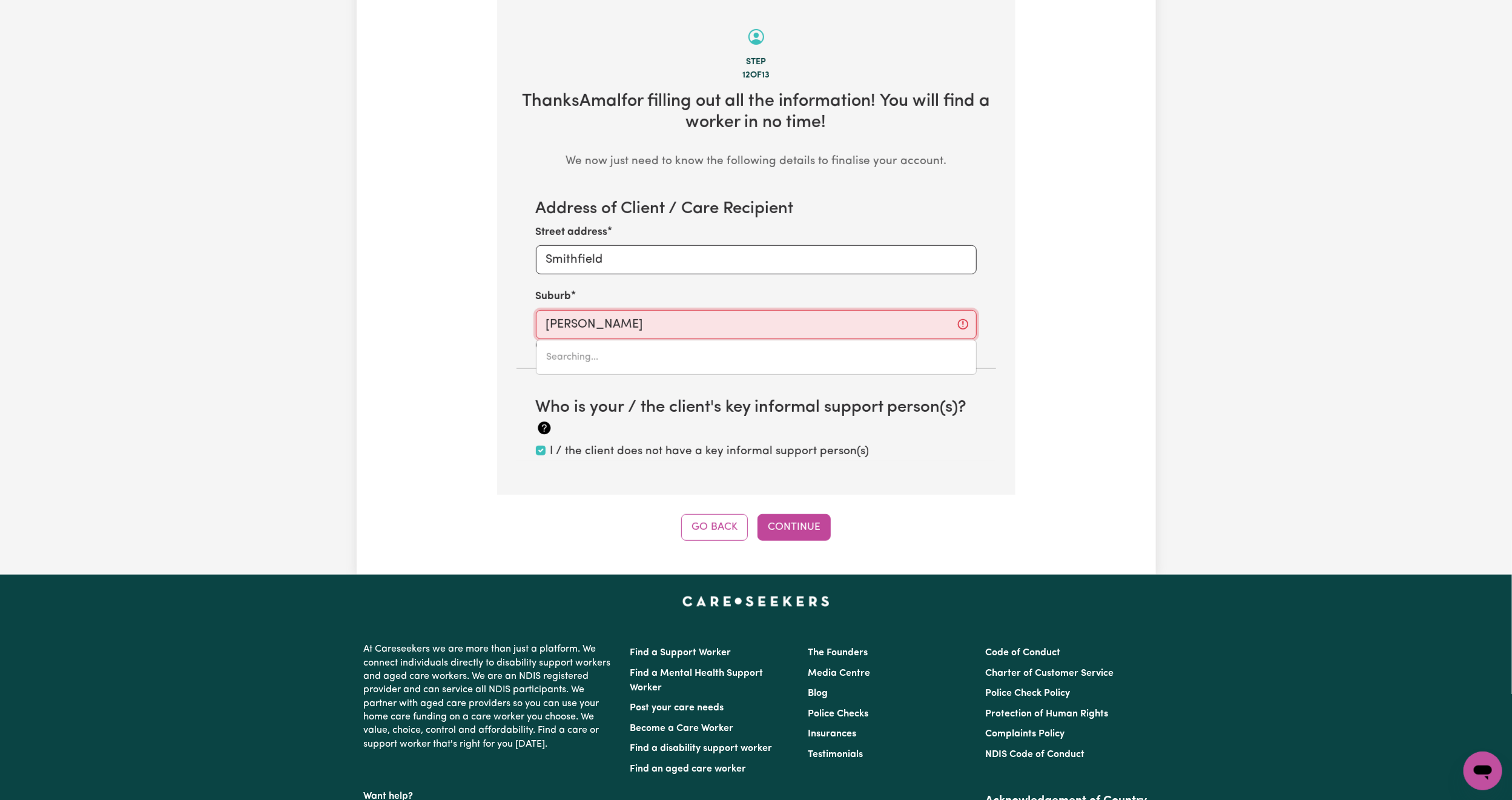
type input "[PERSON_NAME], [GEOGRAPHIC_DATA], 6258"
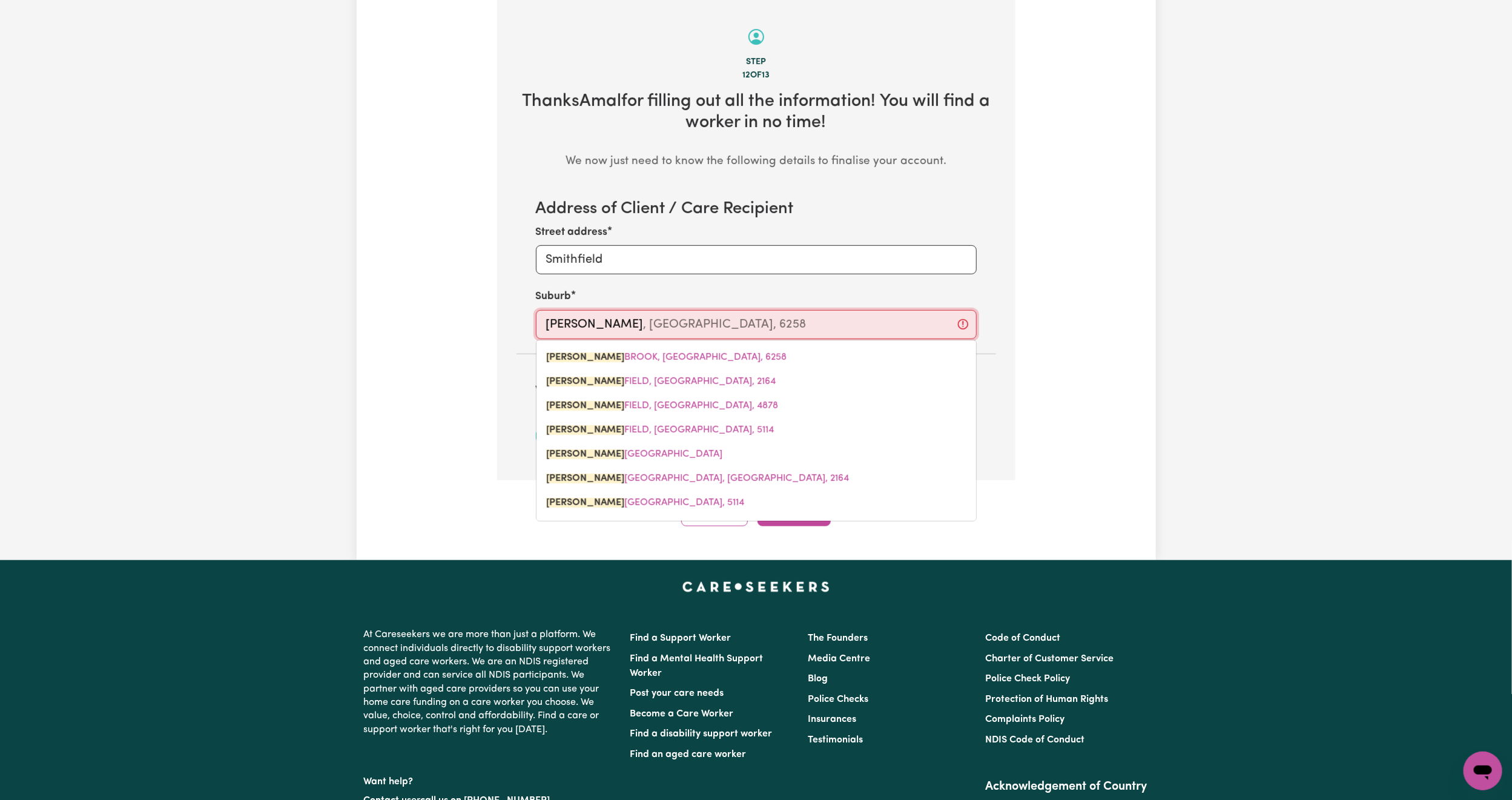
type input "Smithf"
type input "Smithfield"
type input "[GEOGRAPHIC_DATA], [GEOGRAPHIC_DATA], 2164"
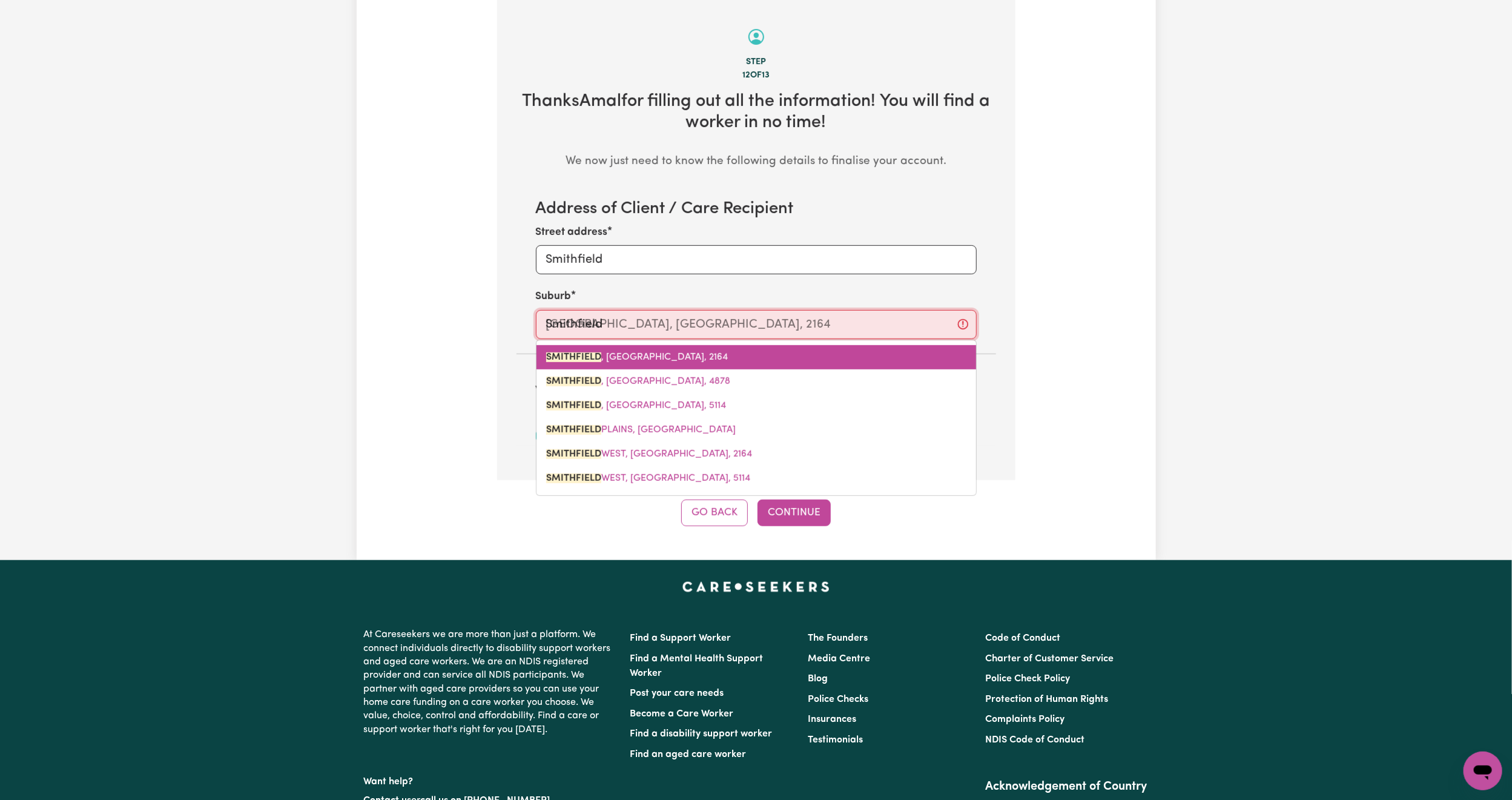
click at [714, 367] on link "[GEOGRAPHIC_DATA] , [GEOGRAPHIC_DATA], 2164" at bounding box center [756, 357] width 440 height 24
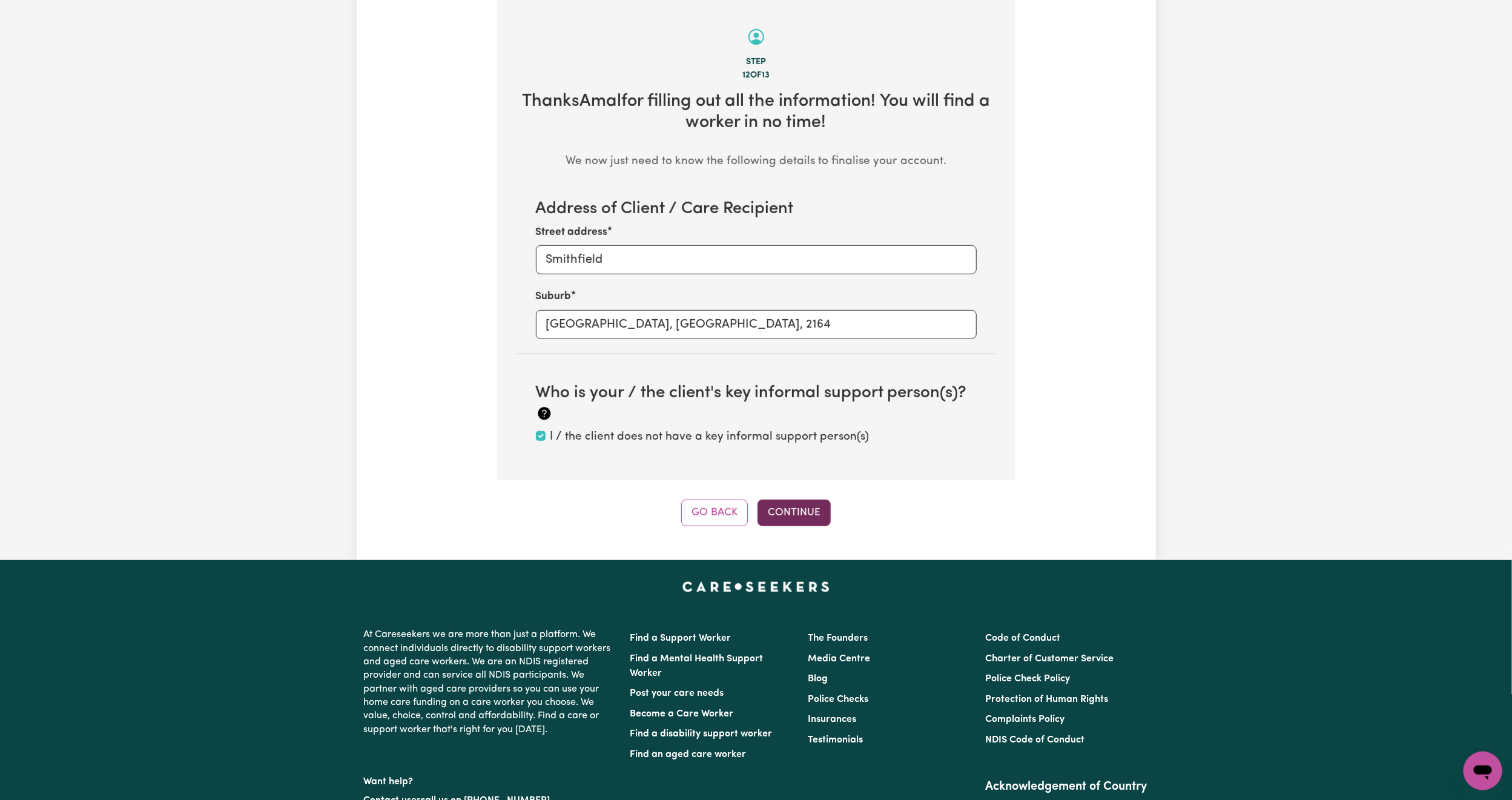
click at [805, 508] on button "Continue" at bounding box center [794, 513] width 73 height 26
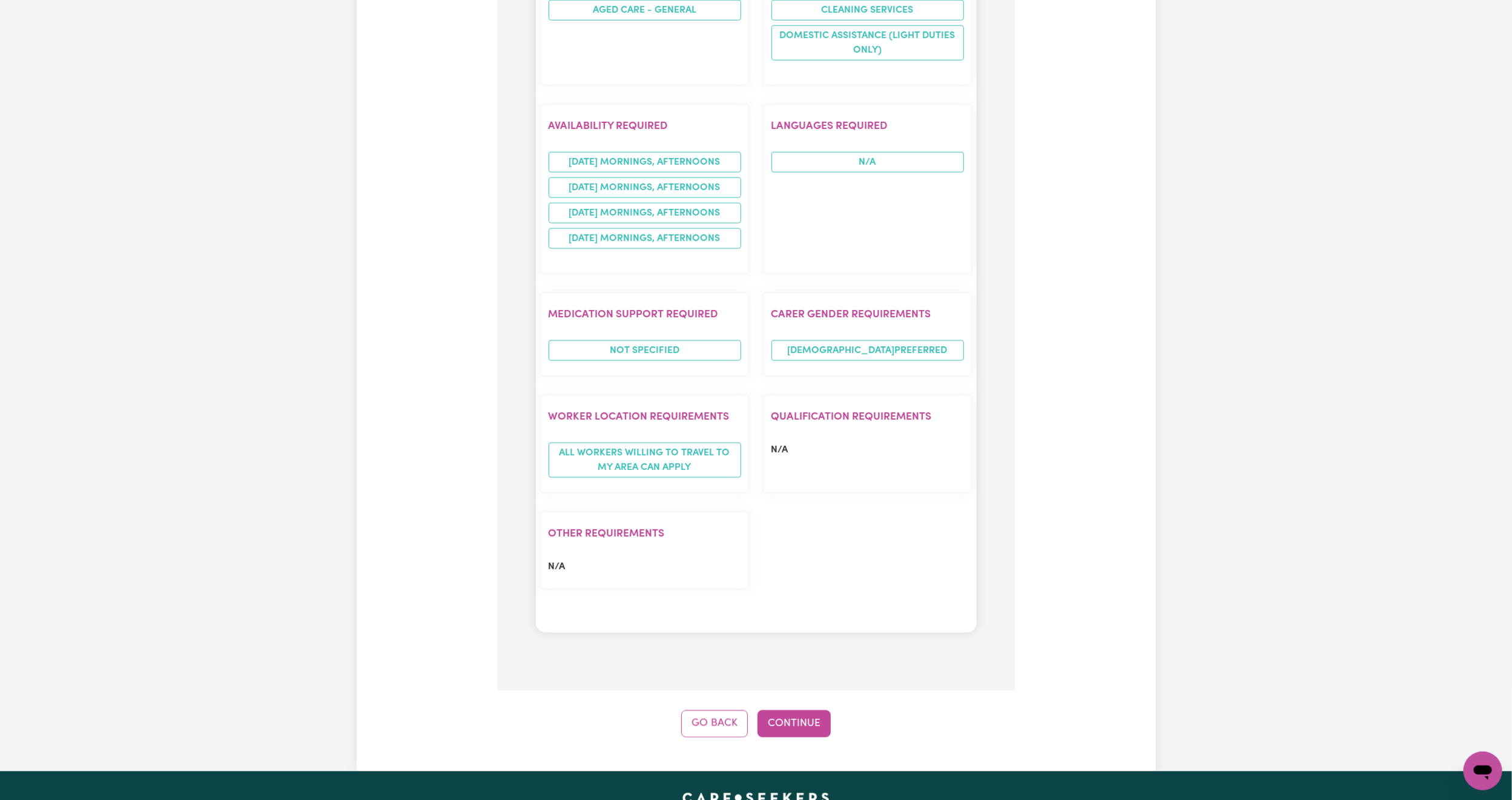
scroll to position [1200, 0]
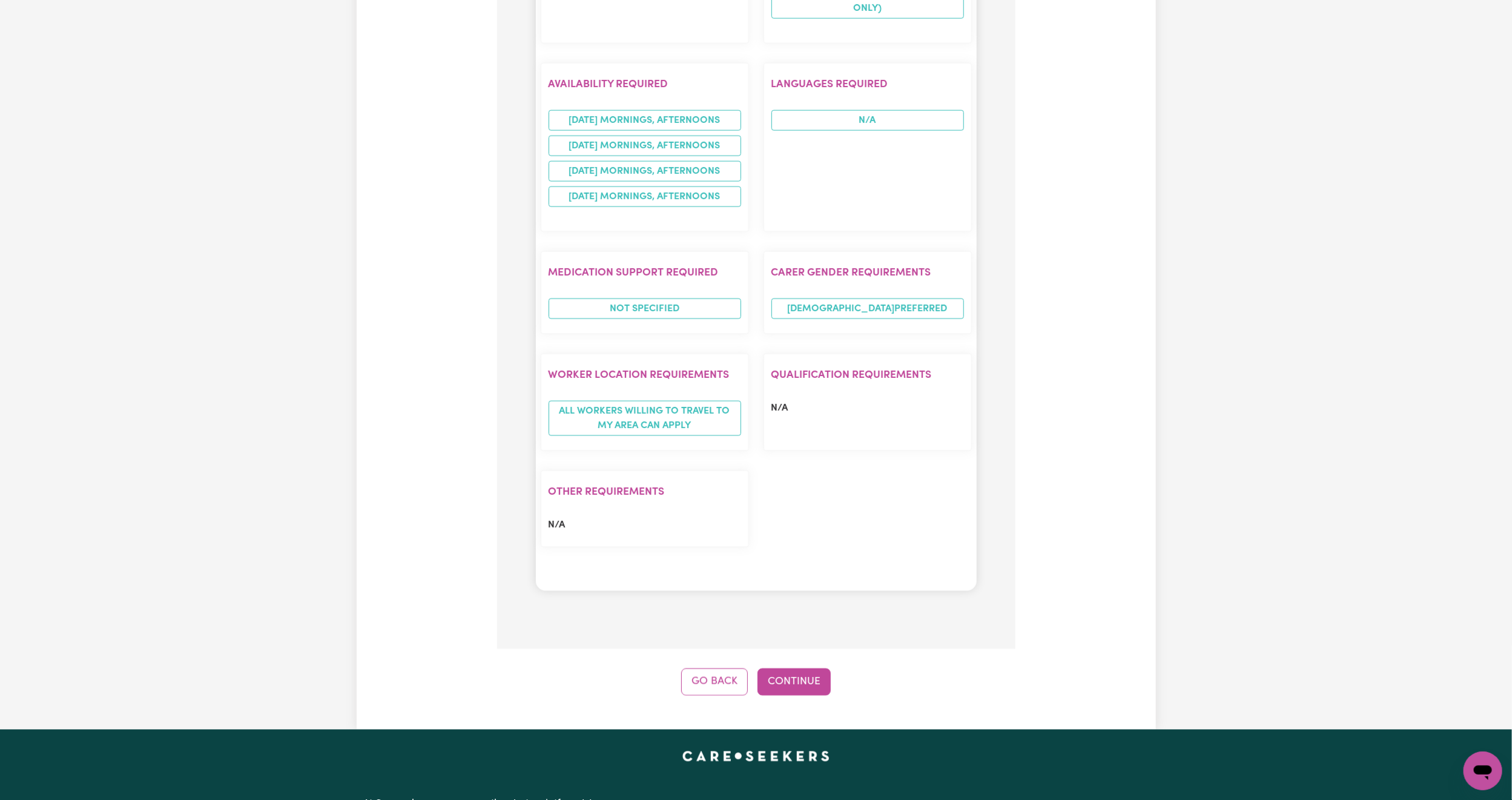
click at [803, 668] on button "Continue" at bounding box center [794, 682] width 73 height 26
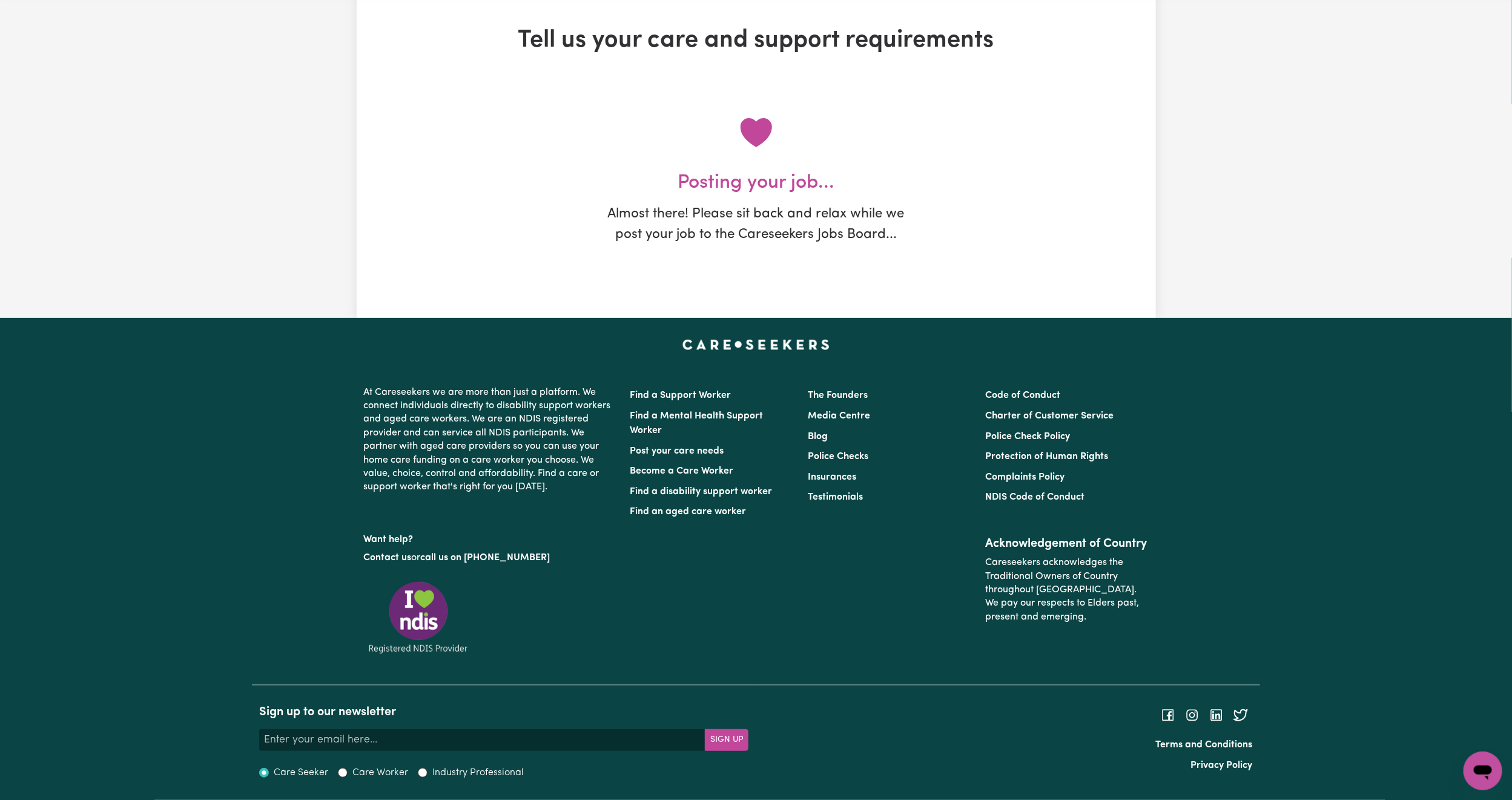
scroll to position [0, 0]
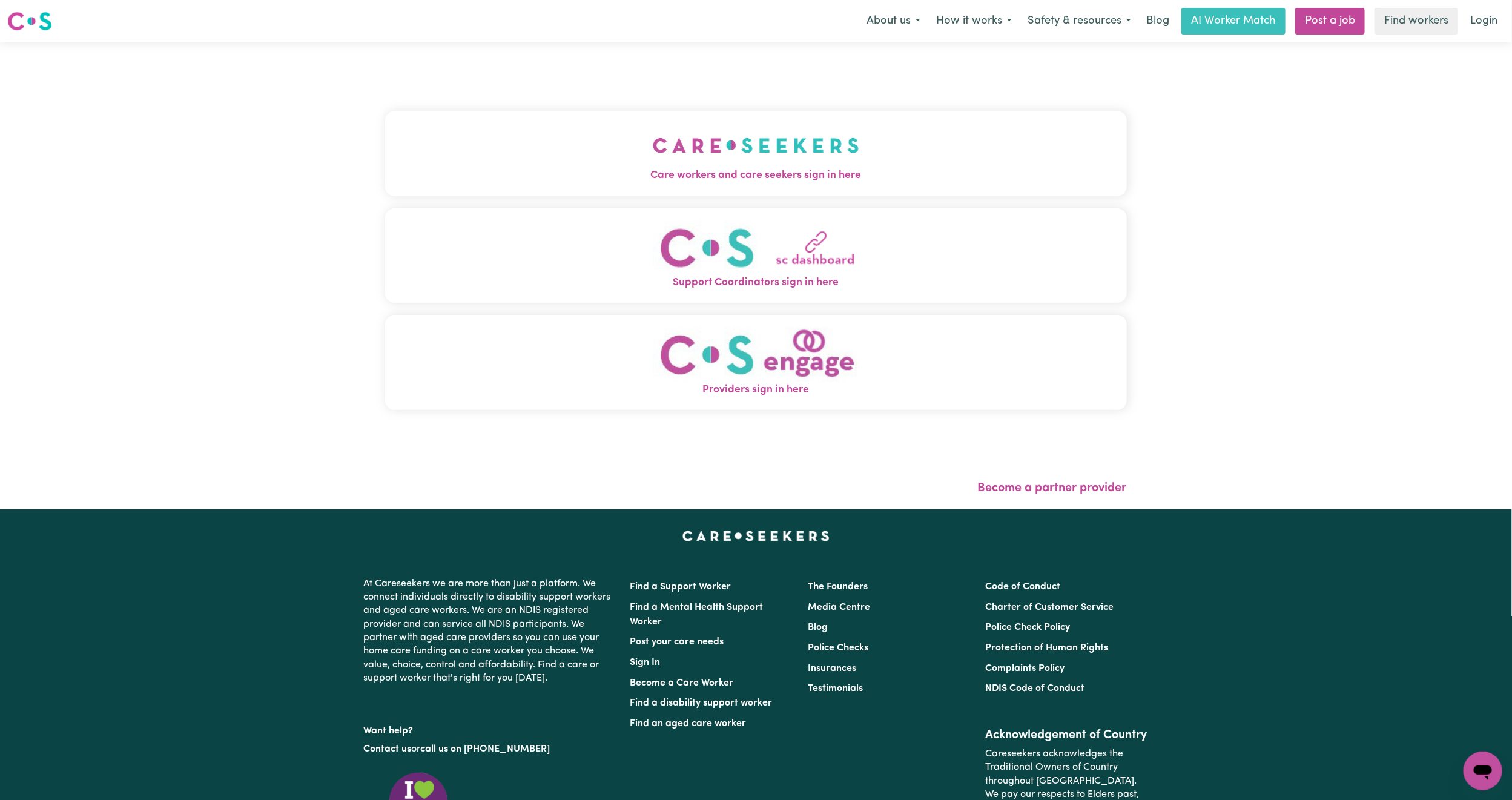
click at [533, 133] on button "Care workers and care seekers sign in here" at bounding box center [756, 153] width 742 height 85
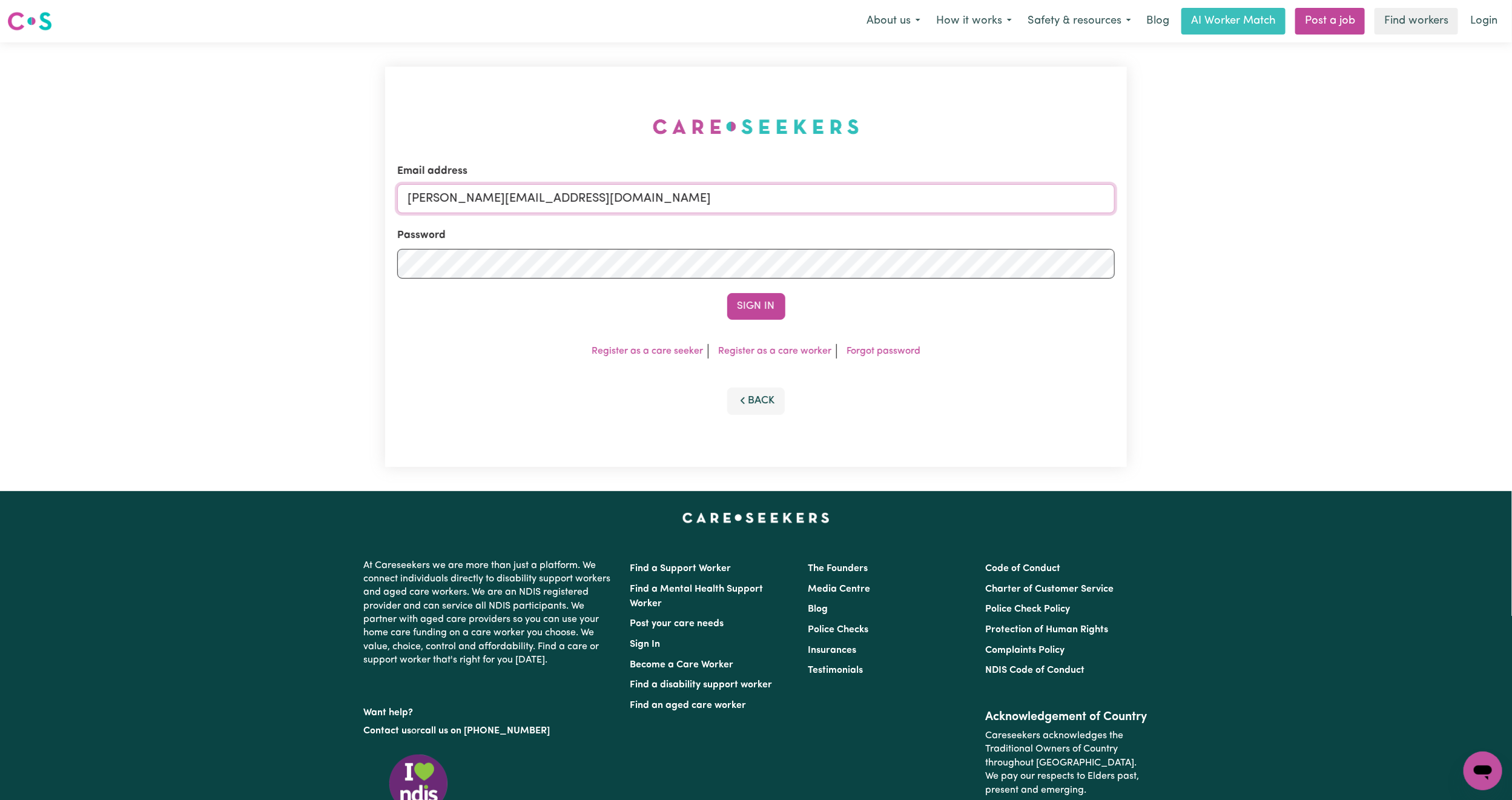
drag, startPoint x: 512, startPoint y: 200, endPoint x: 520, endPoint y: 207, distance: 10.6
click at [512, 200] on input "mikayla+engage@careseekers.com.au" at bounding box center [756, 199] width 718 height 29
drag, startPoint x: 469, startPoint y: 198, endPoint x: 893, endPoint y: 225, distance: 424.9
click at [893, 225] on form "Email address superuser~mikayla@careseekers.com.au Password Sign In" at bounding box center [756, 241] width 718 height 156
type input "superuser~juliette_webb@yahoo.com"
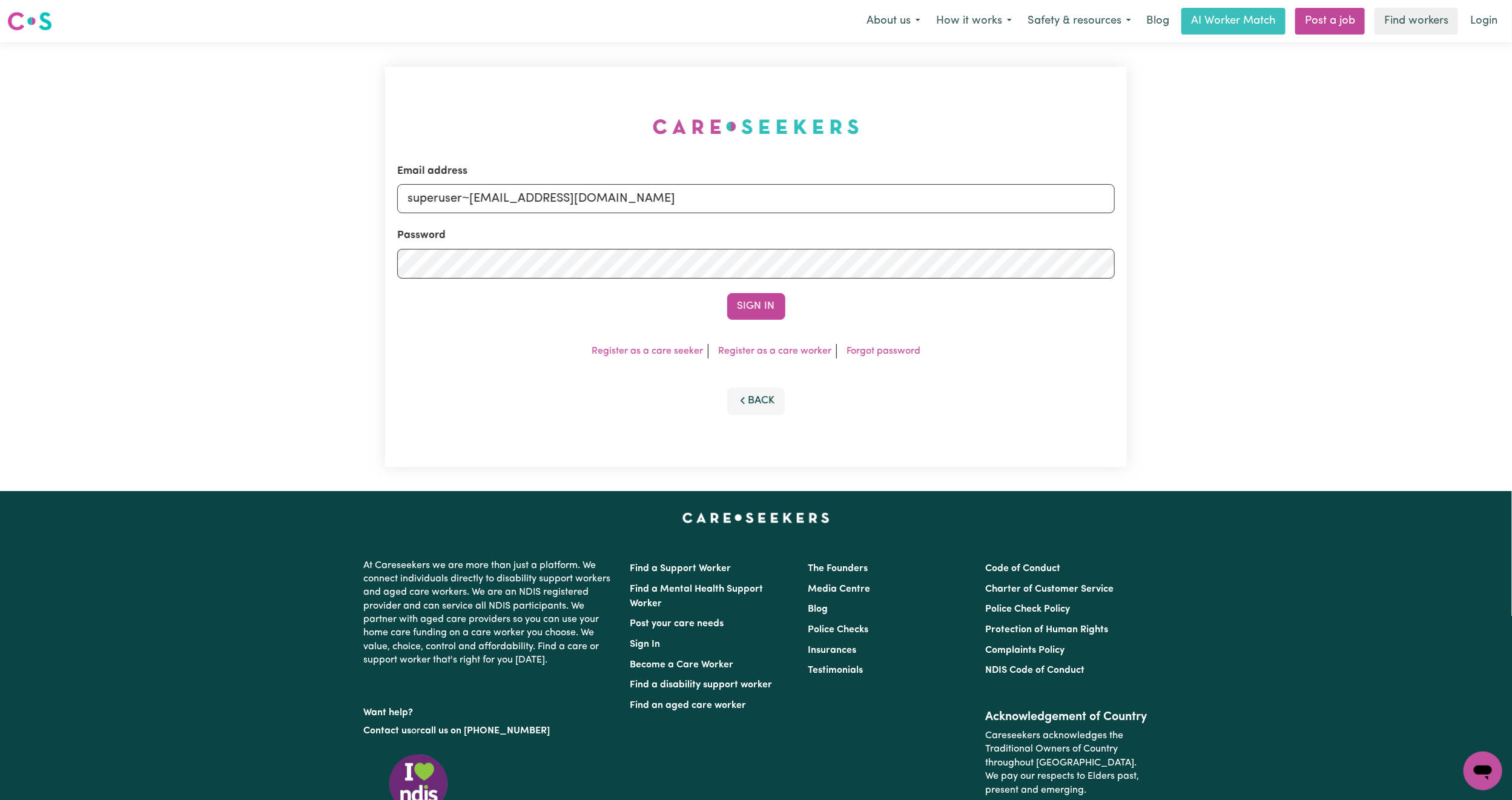
click at [728, 293] on button "Sign In" at bounding box center [757, 306] width 58 height 26
